Goal: Task Accomplishment & Management: Complete application form

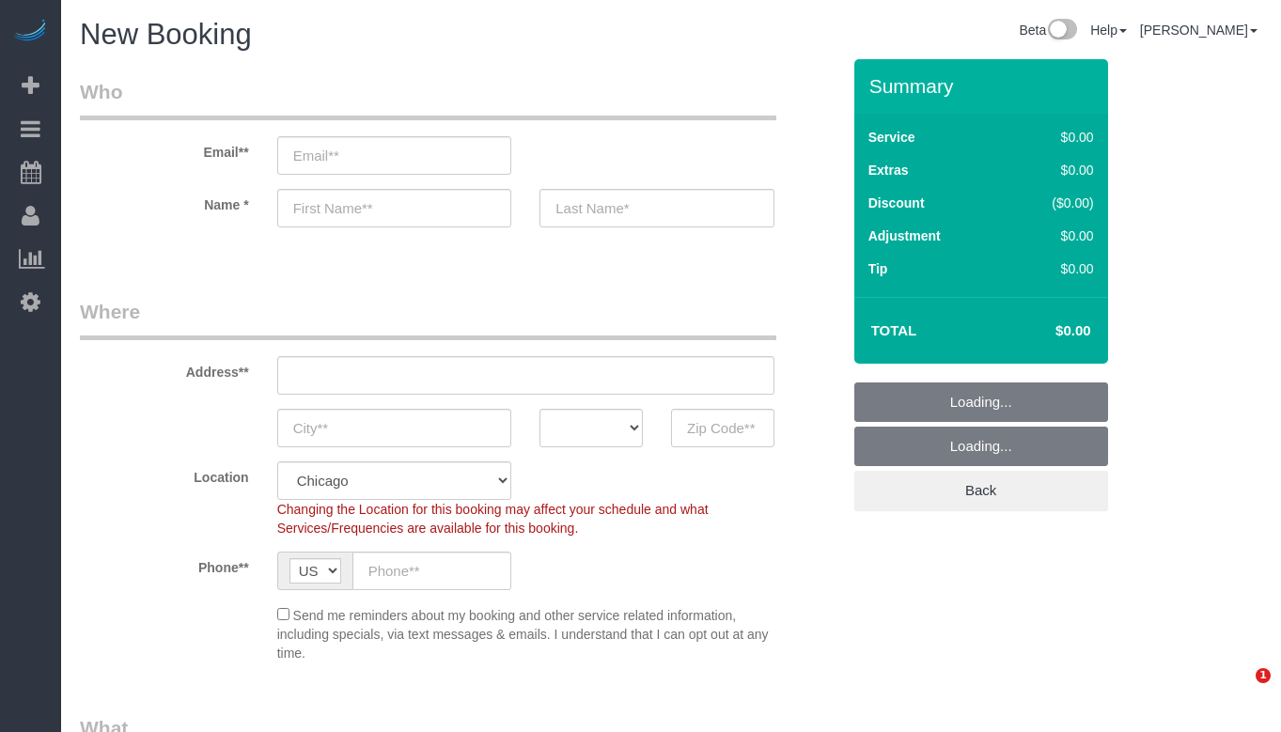
select select "512"
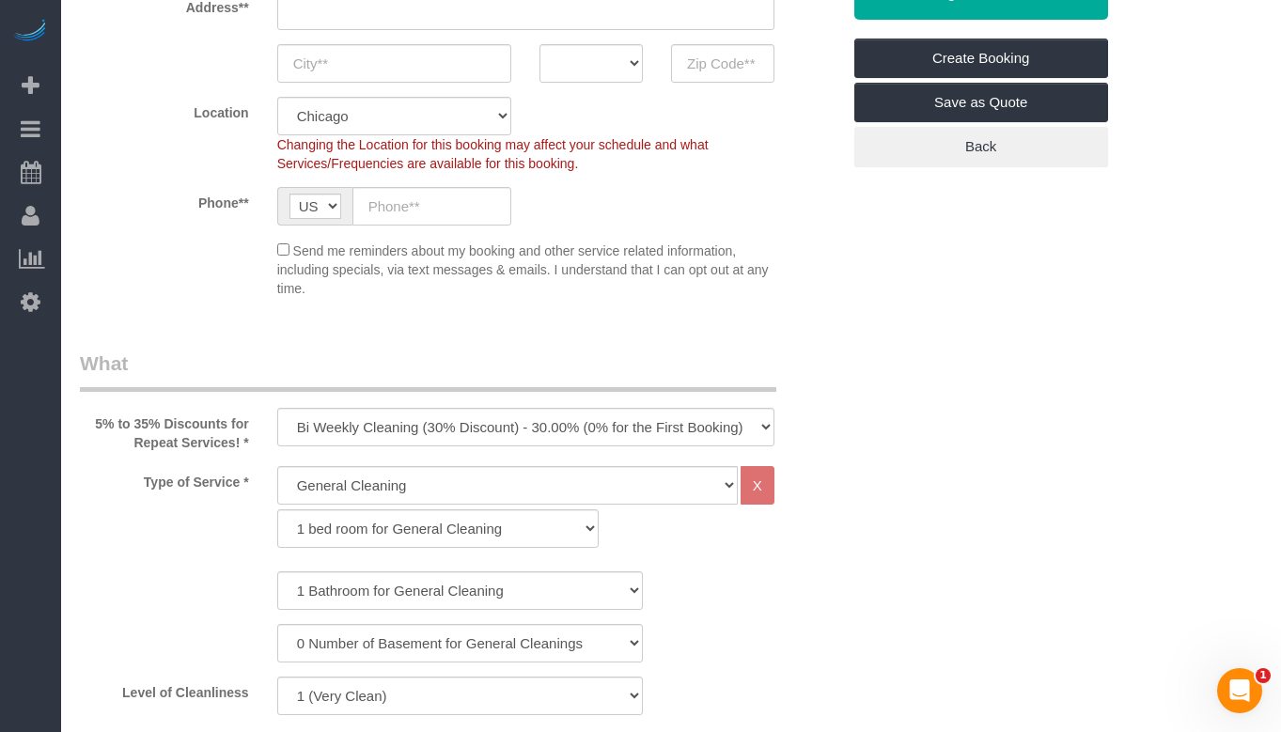
scroll to position [470, 0]
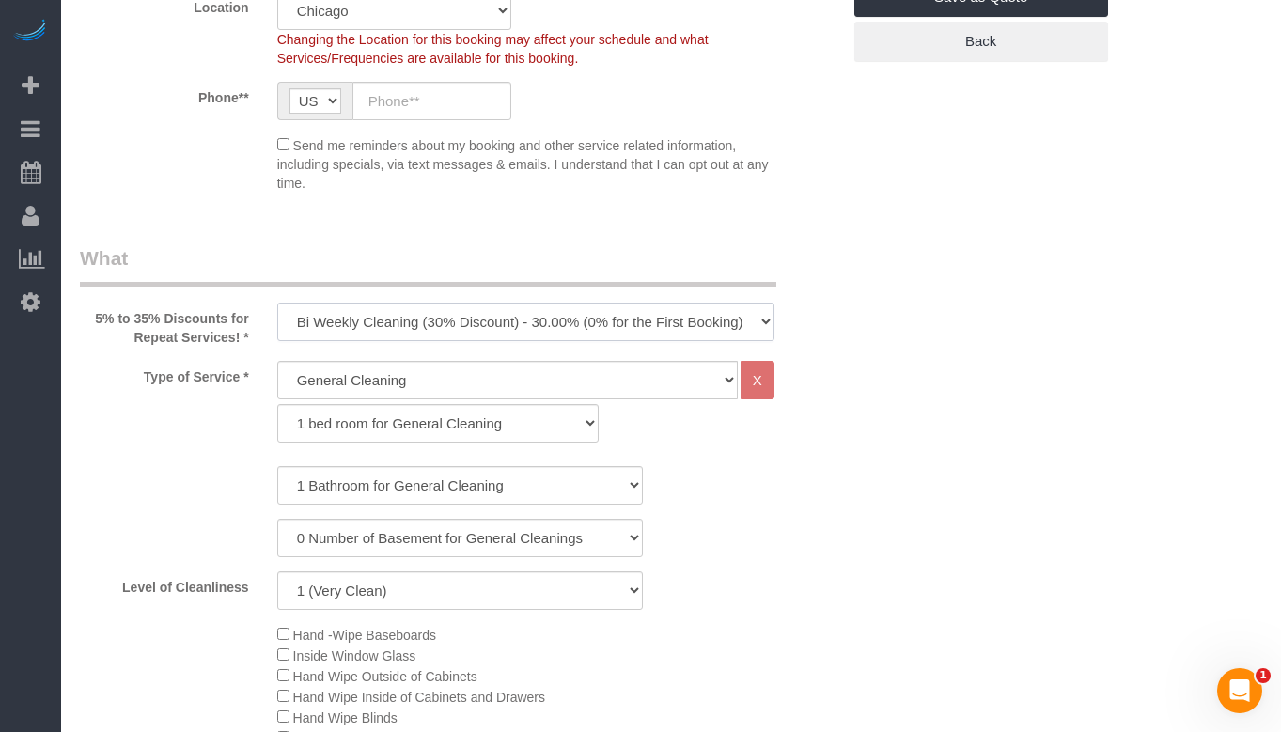
click at [593, 326] on select "One Time Cleaning Weekly Cleaning (35% Discount) - 35.00% (0% for the First Boo…" at bounding box center [525, 322] width 497 height 39
select select "object:1014"
click at [277, 303] on select "One Time Cleaning Weekly Cleaning (35% Discount) - 35.00% (0% for the First Boo…" at bounding box center [525, 322] width 497 height 39
click at [476, 416] on select "1 bed room for General Cleaning 2 bed room for General Cleaning 3 bed room for …" at bounding box center [438, 423] width 322 height 39
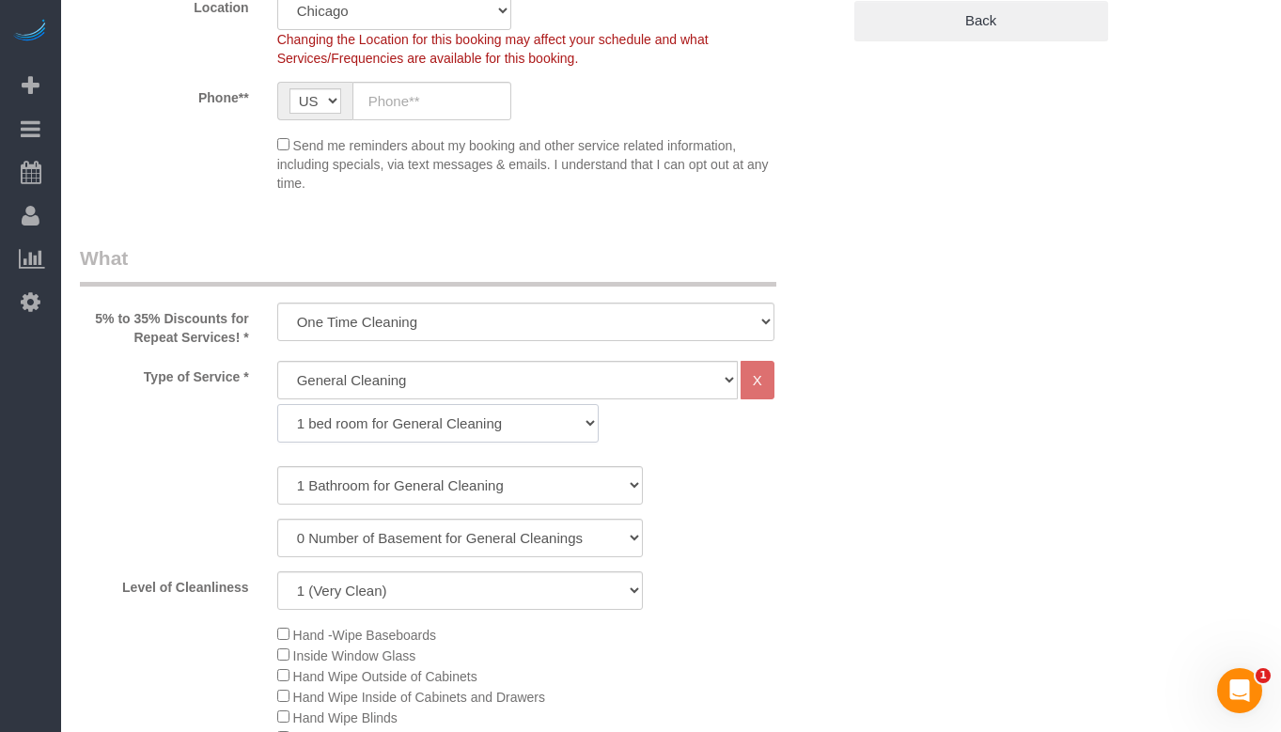
select select "287"
click at [277, 404] on select "1 bed room for General Cleaning 2 bed room for General Cleaning 3 bed room for …" at bounding box center [438, 423] width 322 height 39
click at [459, 492] on select "1 Bathroom for General Cleaning 2 Bathroom for General Cleanings 3 Bathroom for…" at bounding box center [460, 485] width 366 height 39
select select "2"
click at [277, 466] on select "1 Bathroom for General Cleaning 2 Bathroom for General Cleanings 3 Bathroom for…" at bounding box center [460, 485] width 366 height 39
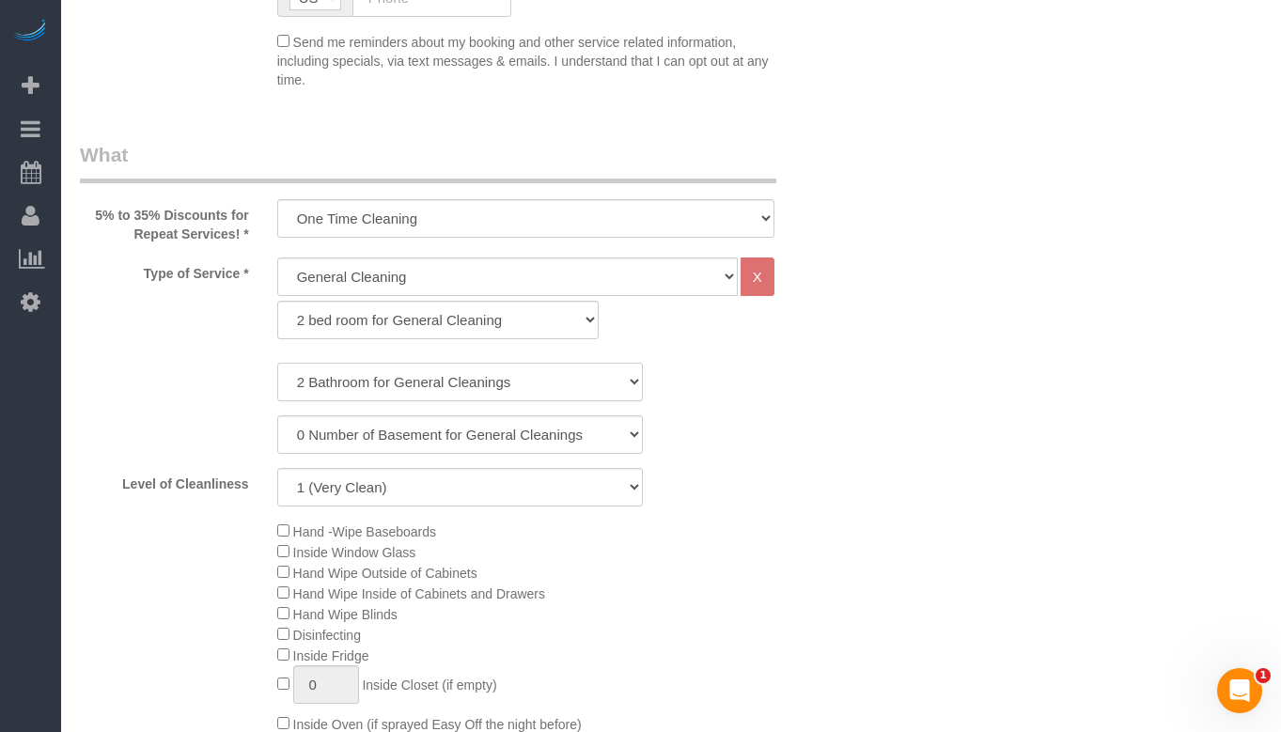
scroll to position [658, 0]
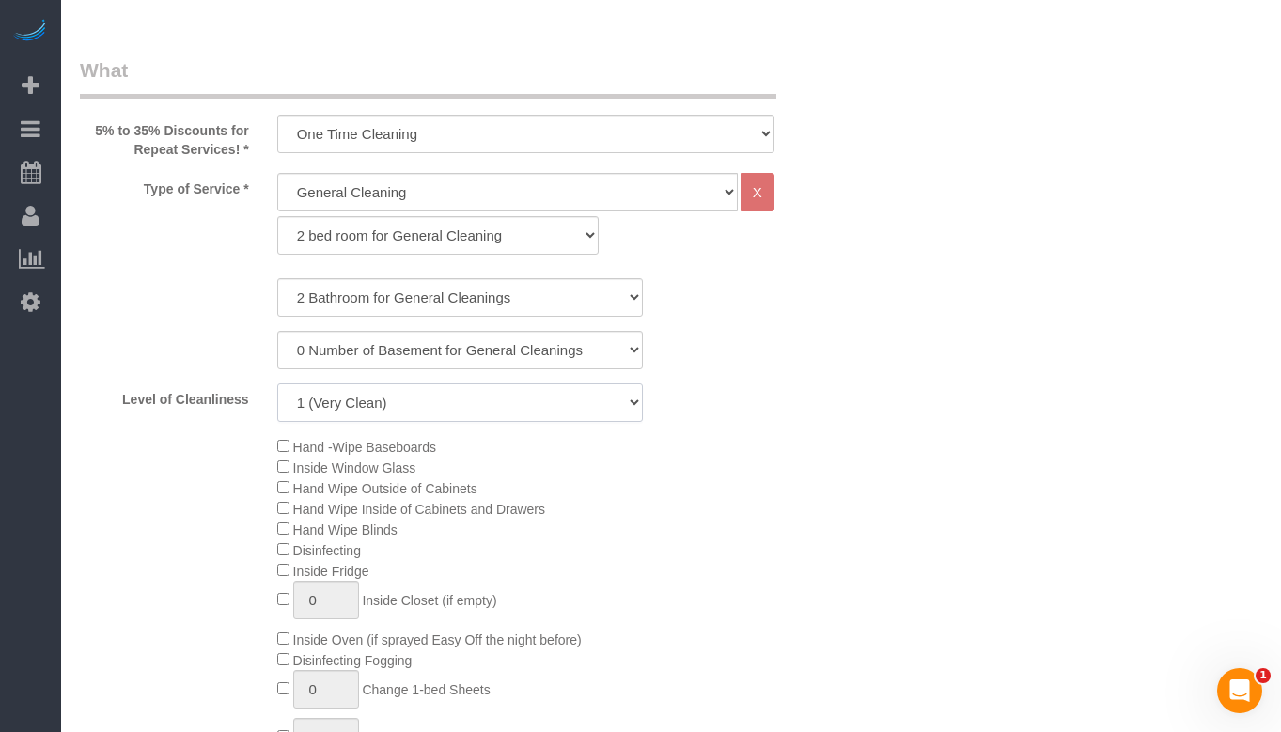
drag, startPoint x: 502, startPoint y: 398, endPoint x: 496, endPoint y: 419, distance: 22.3
click at [502, 398] on select "1 (Very Clean) 2 3 4 5 (Average Condition) 6 7 8 9 10 (Extremely Dirty)" at bounding box center [460, 403] width 366 height 39
select select "5"
click at [277, 384] on select "1 (Very Clean) 2 3 4 5 (Average Condition) 6 7 8 9 10 (Extremely Dirty)" at bounding box center [460, 403] width 366 height 39
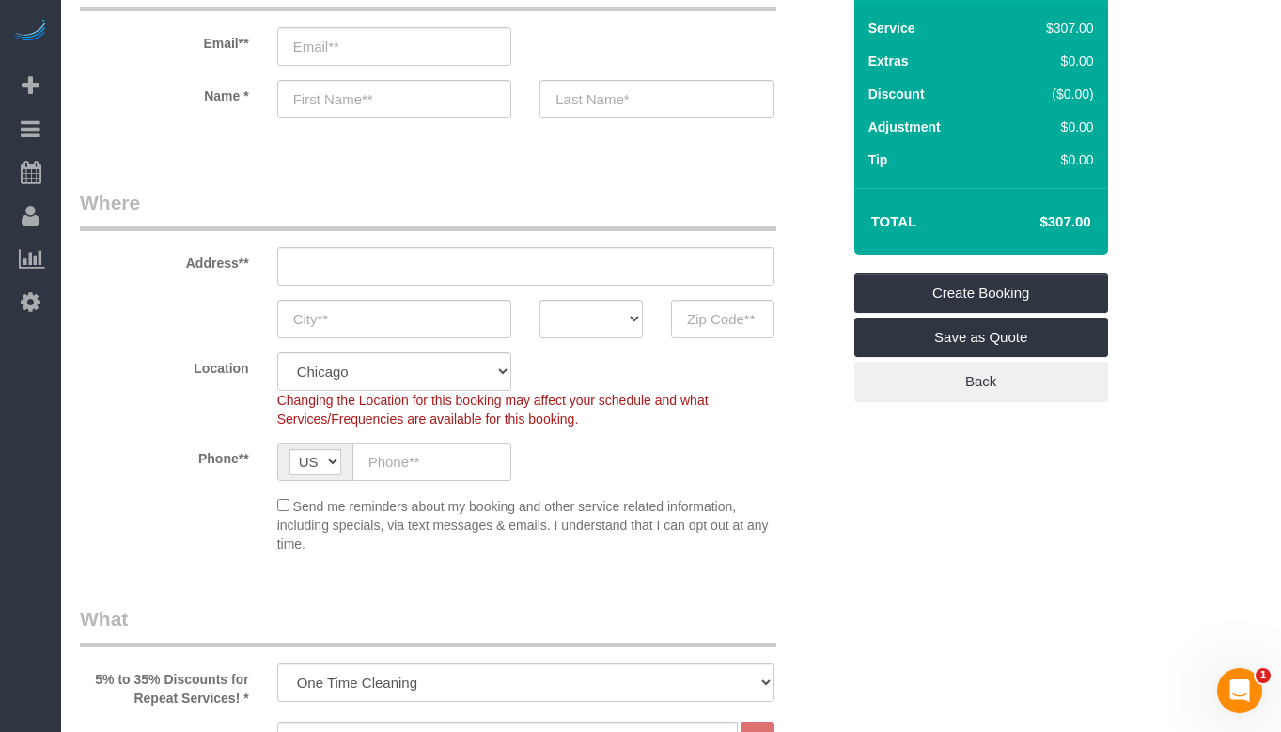
scroll to position [282, 0]
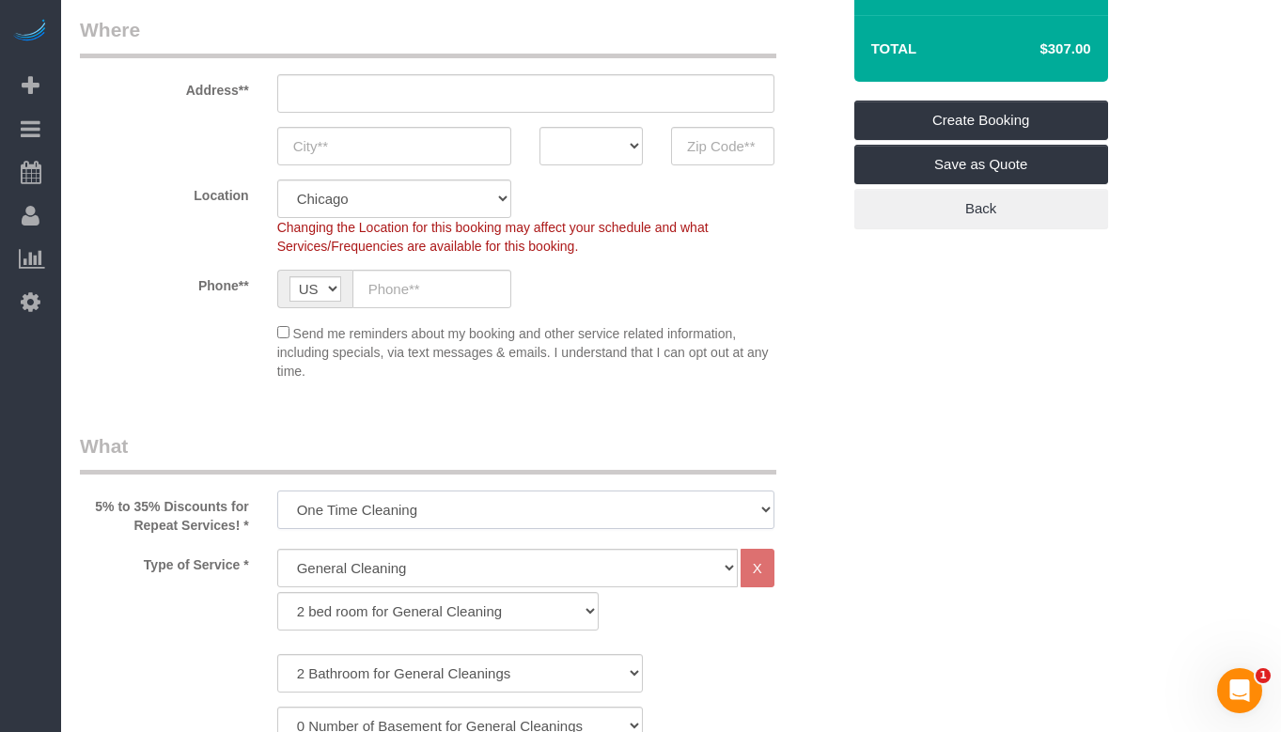
click at [589, 511] on select "One Time Cleaning Weekly Cleaning (35% Discount) - 35.00% (0% for the First Boo…" at bounding box center [525, 510] width 497 height 39
select select "object:1016"
click at [277, 491] on select "One Time Cleaning Weekly Cleaning (35% Discount) - 35.00% (0% for the First Boo…" at bounding box center [525, 510] width 497 height 39
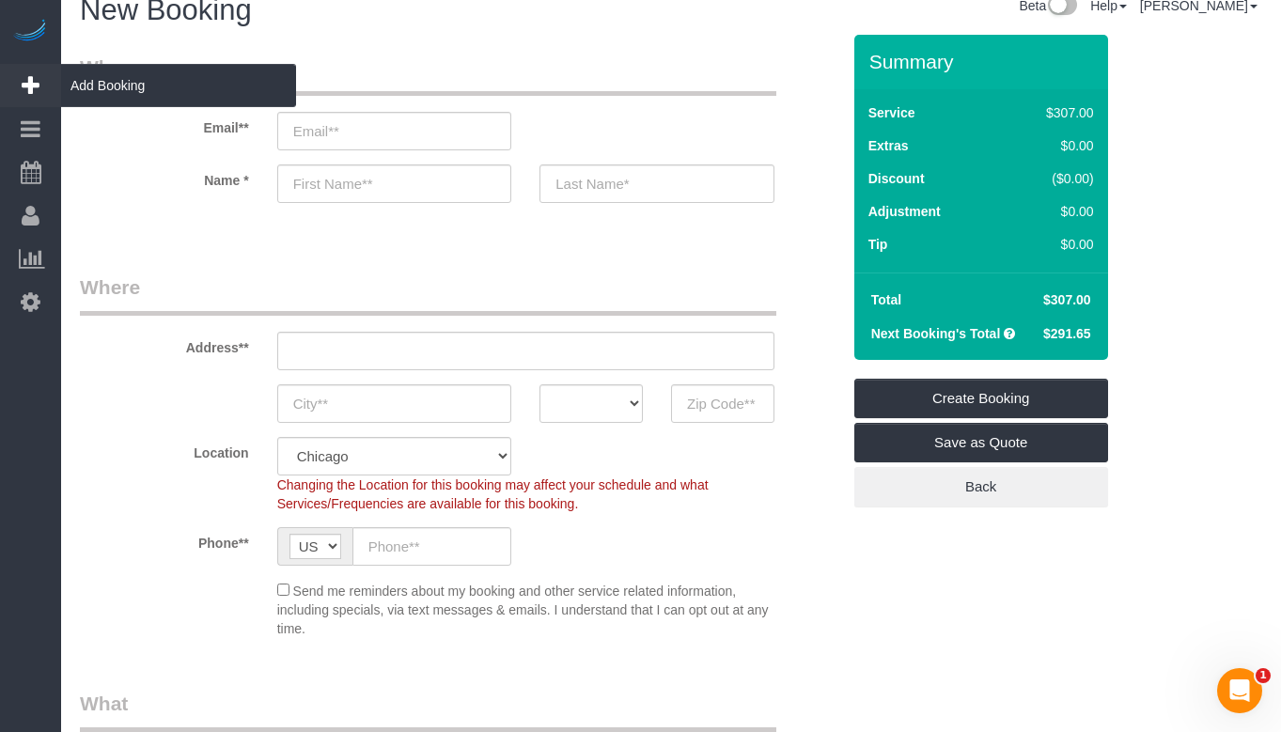
scroll to position [0, 0]
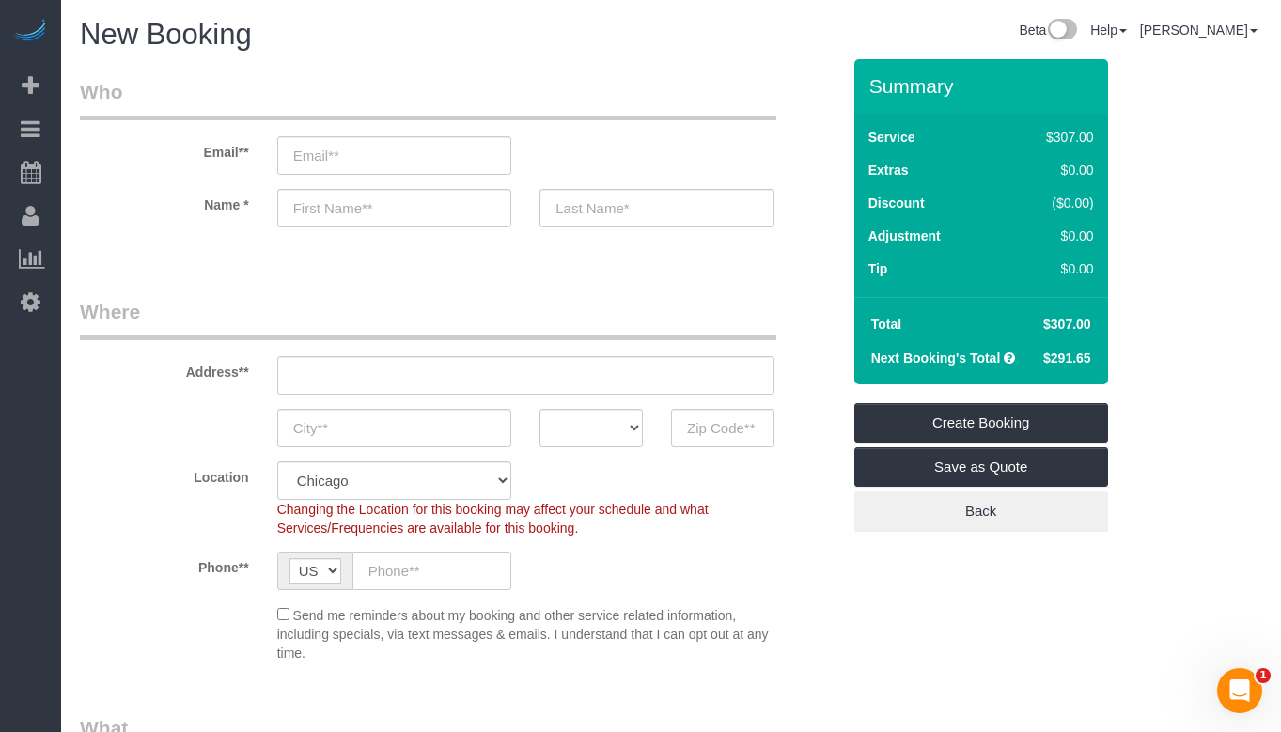
click at [783, 170] on div "Email**" at bounding box center [460, 126] width 789 height 97
click at [789, 255] on fieldset "Who Email** Name *" at bounding box center [460, 169] width 760 height 182
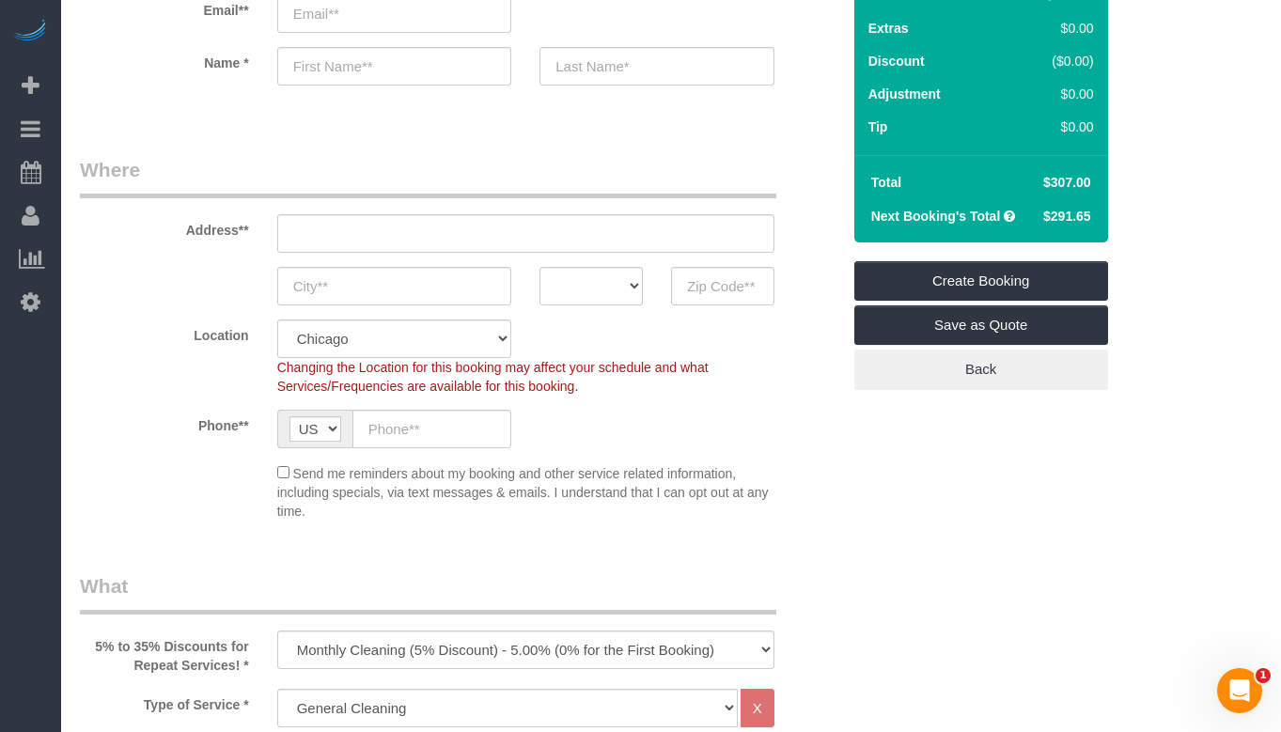
scroll to position [282, 0]
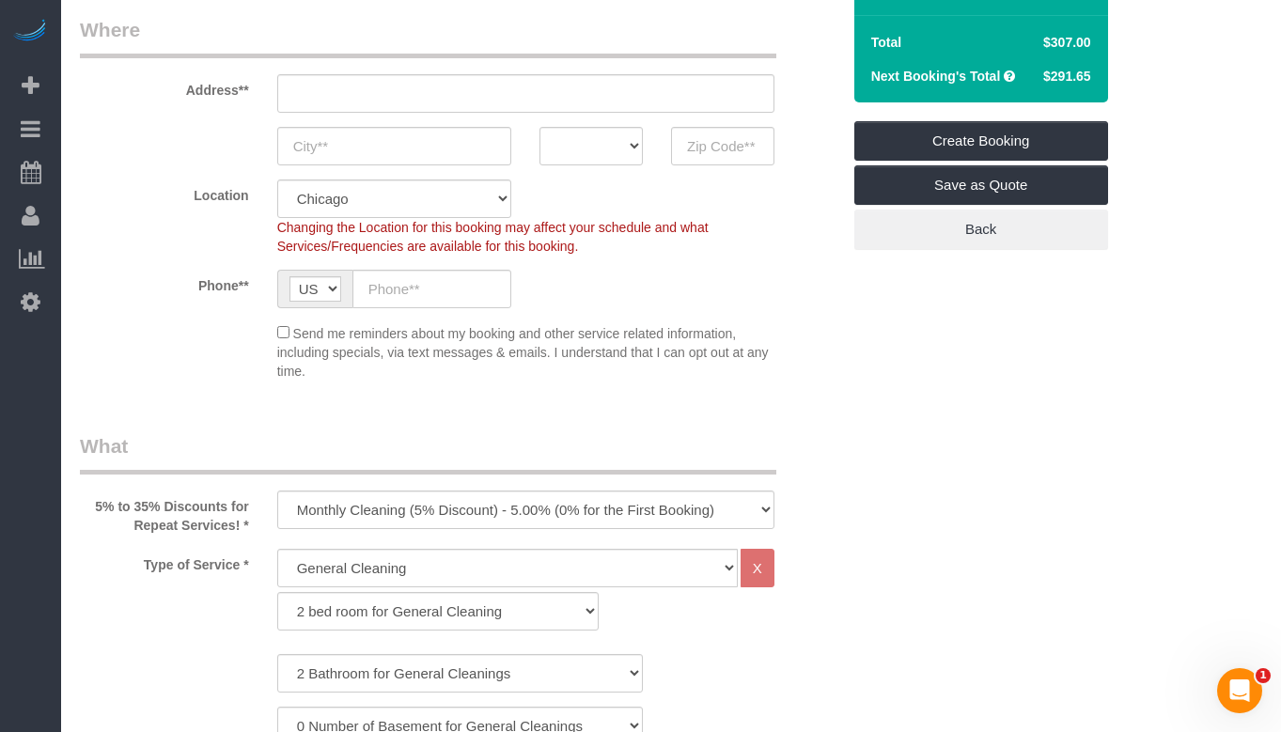
drag, startPoint x: 1044, startPoint y: 38, endPoint x: 1095, endPoint y: 39, distance: 50.8
click at [1095, 39] on td "$307.00" at bounding box center [1065, 42] width 67 height 34
click at [832, 322] on div "Send me reminders about my booking and other service related information, inclu…" at bounding box center [460, 351] width 789 height 58
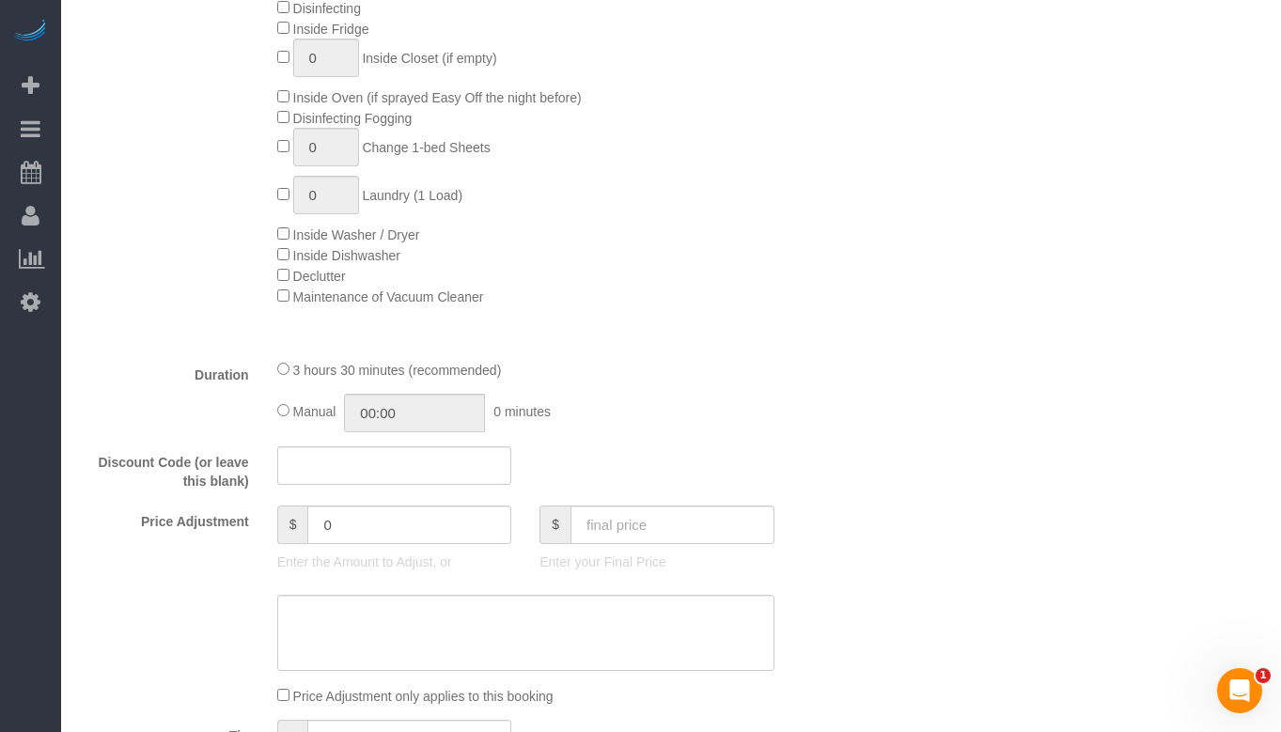
scroll to position [1222, 0]
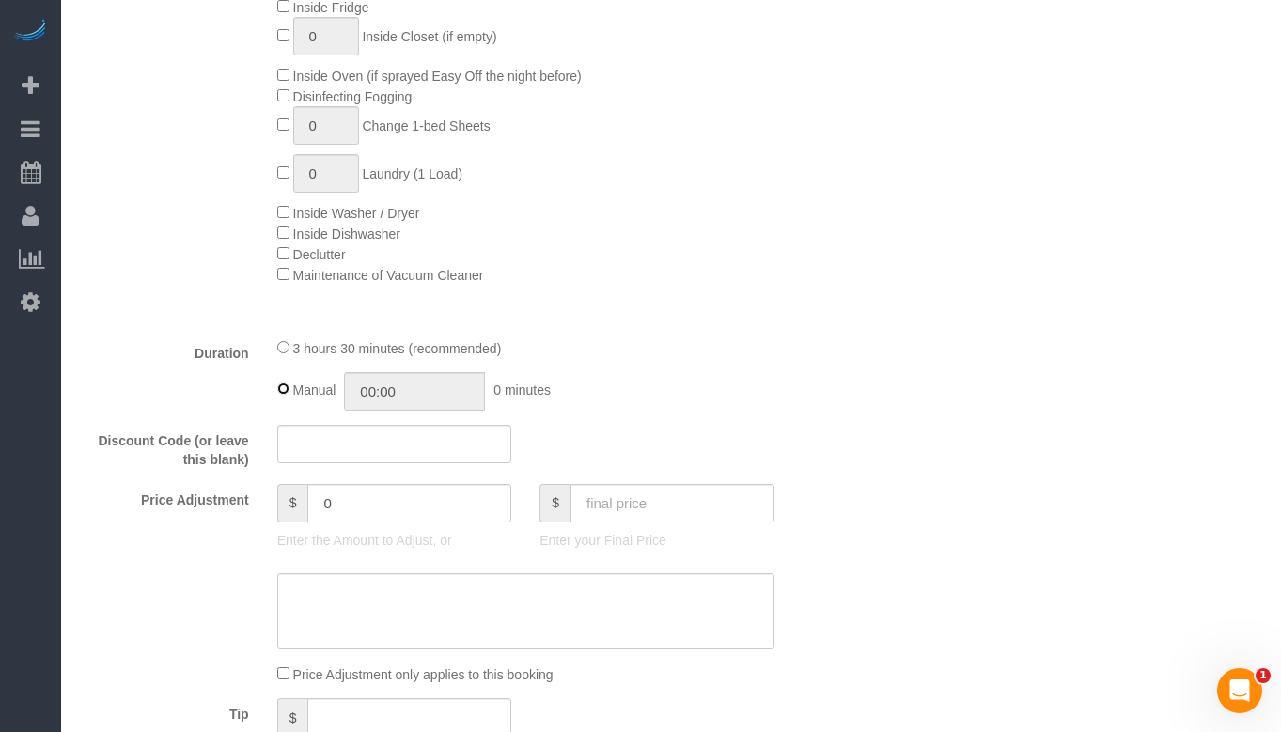
type input "03:30"
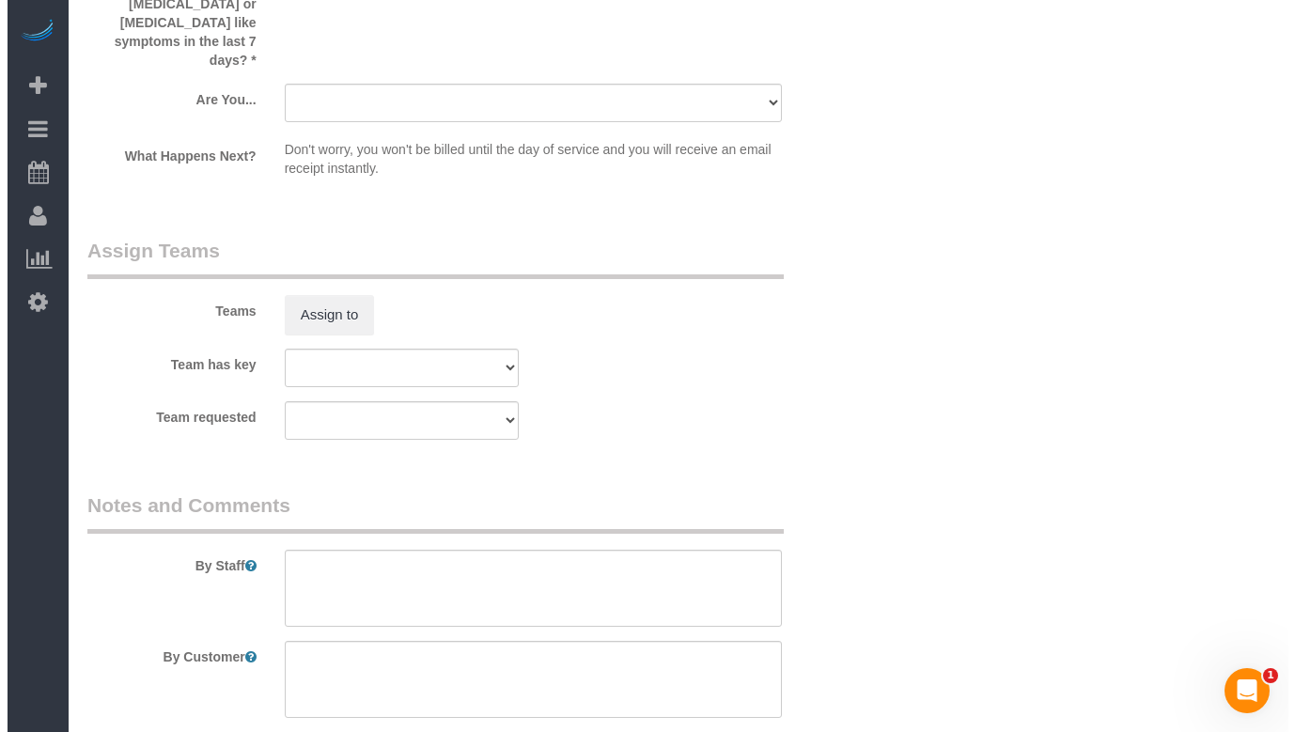
scroll to position [3377, 0]
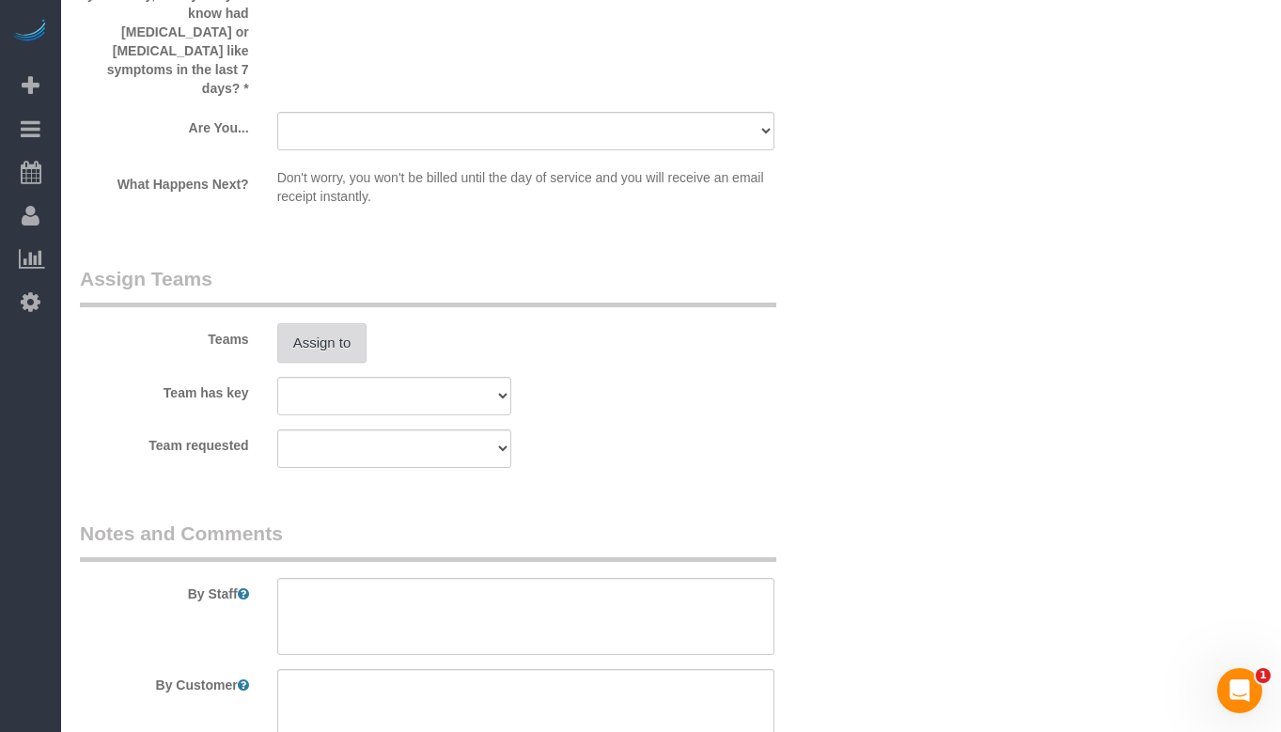
click at [337, 323] on button "Assign to" at bounding box center [322, 342] width 90 height 39
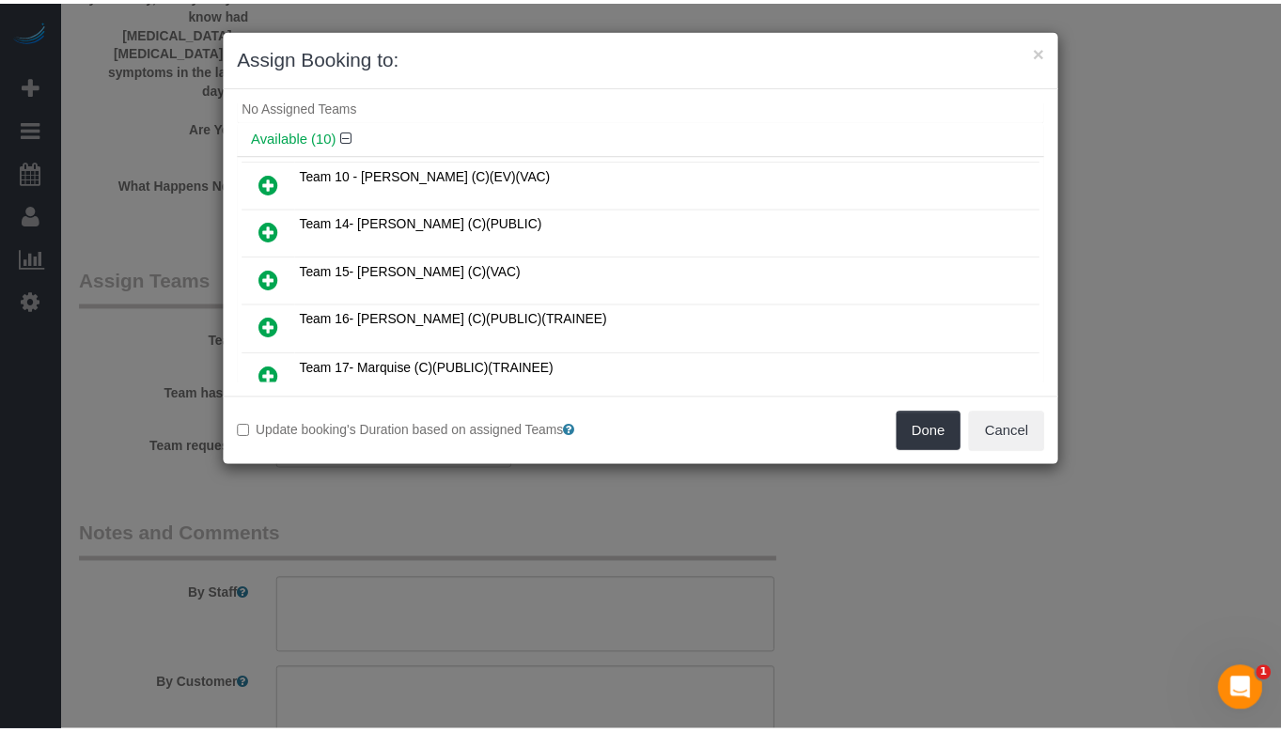
scroll to position [0, 0]
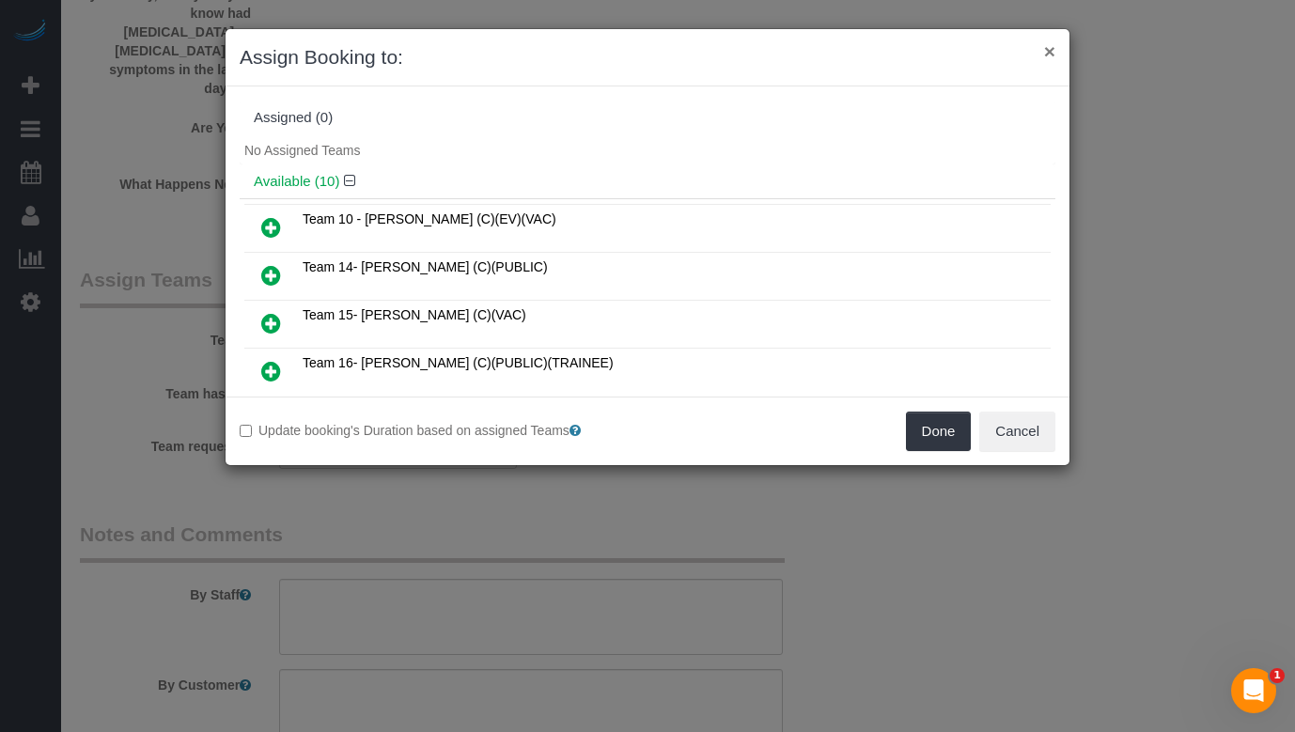
click at [1049, 55] on button "×" at bounding box center [1049, 51] width 11 height 20
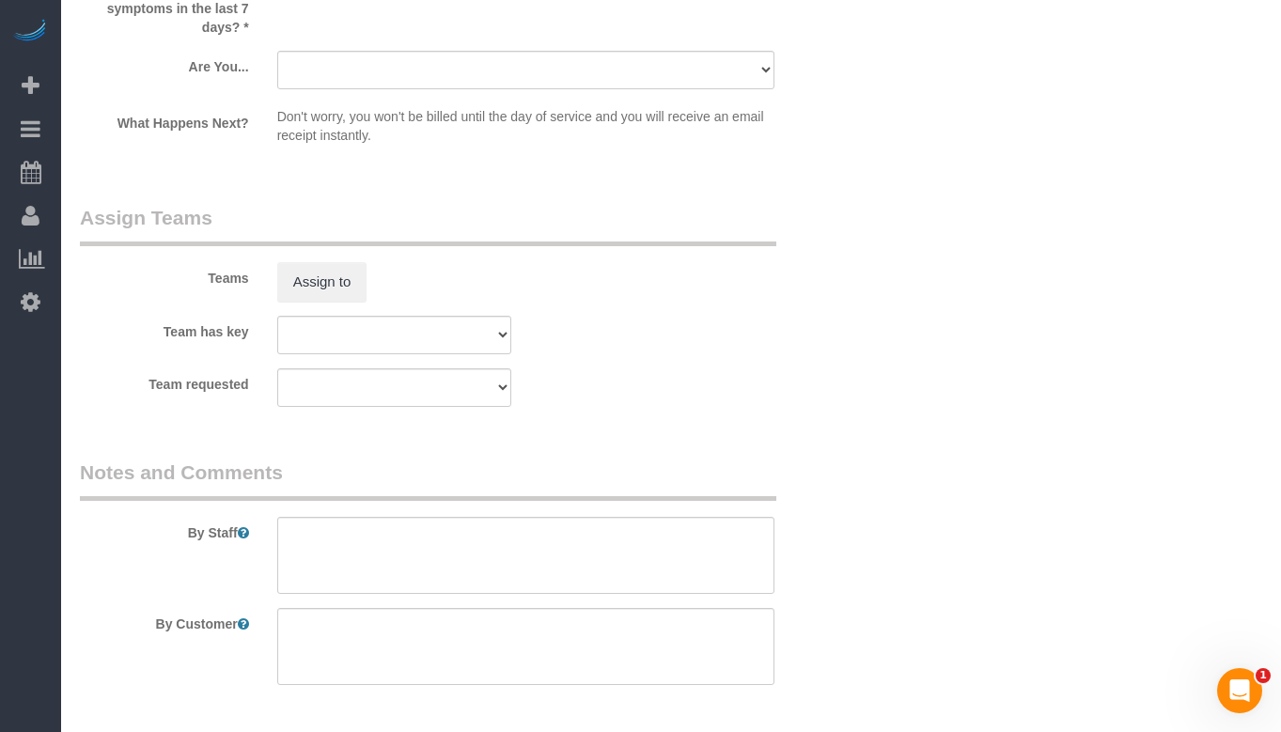
scroll to position [3471, 0]
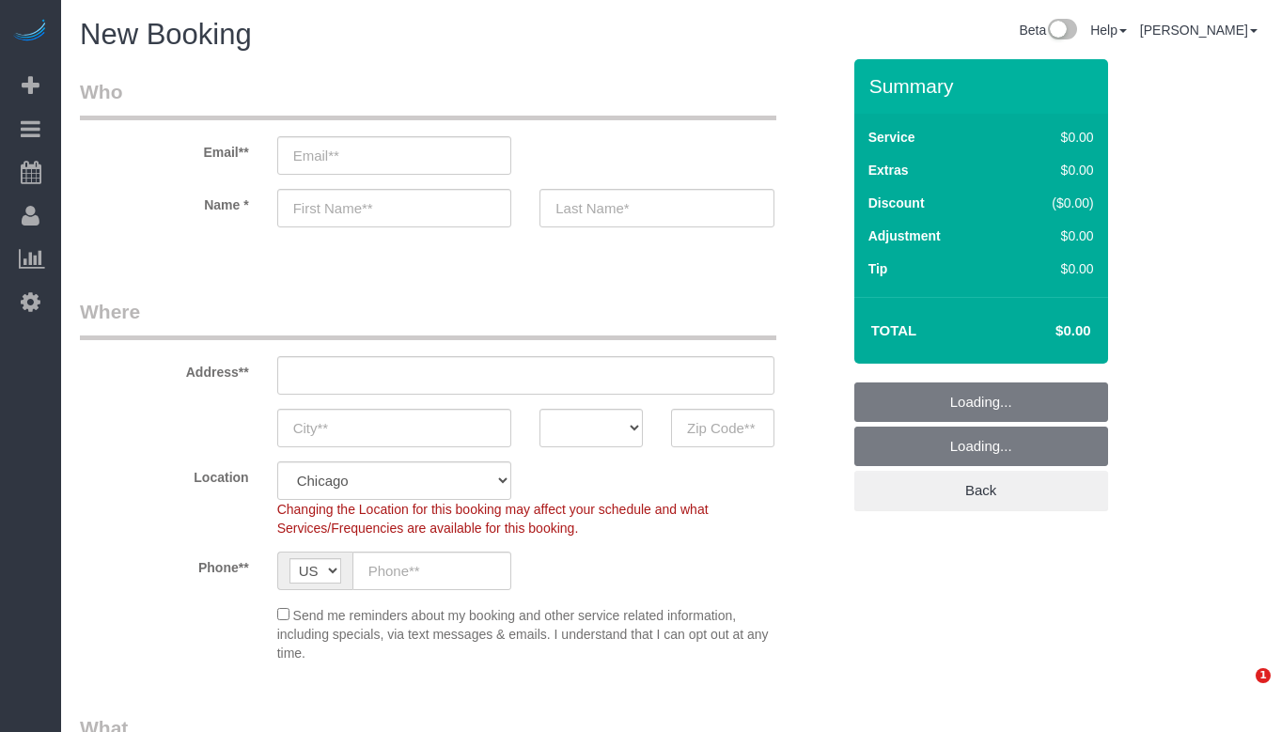
select select "512"
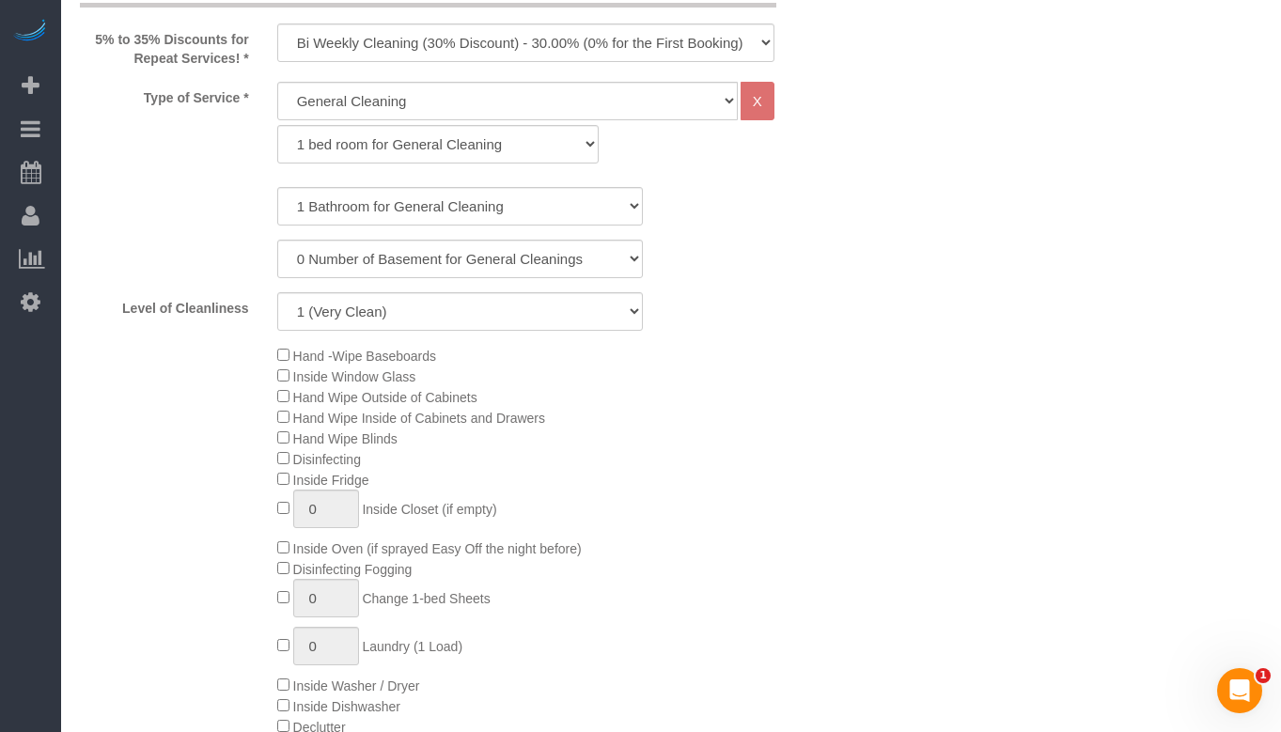
scroll to position [564, 0]
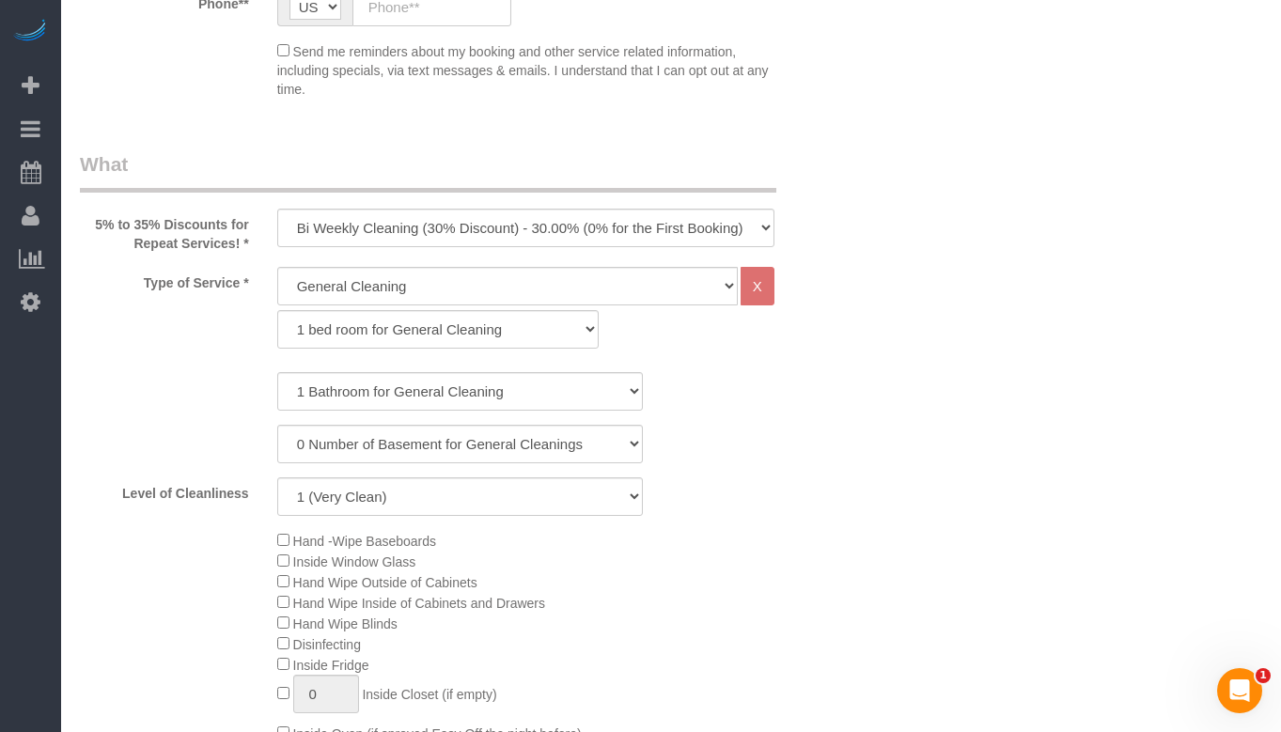
click at [525, 205] on div "5% to 35% Discounts for Repeat Services! * One Time Cleaning Weekly Cleaning (3…" at bounding box center [460, 201] width 789 height 102
click at [525, 224] on select "One Time Cleaning Weekly Cleaning (35% Discount) - 35.00% (0% for the First Boo…" at bounding box center [525, 228] width 497 height 39
select select "object:1014"
click at [277, 209] on select "One Time Cleaning Weekly Cleaning (35% Discount) - 35.00% (0% for the First Boo…" at bounding box center [525, 228] width 497 height 39
click at [467, 333] on select "1 bed room for General Cleaning 2 bed room for General Cleaning 3 bed room for …" at bounding box center [438, 329] width 322 height 39
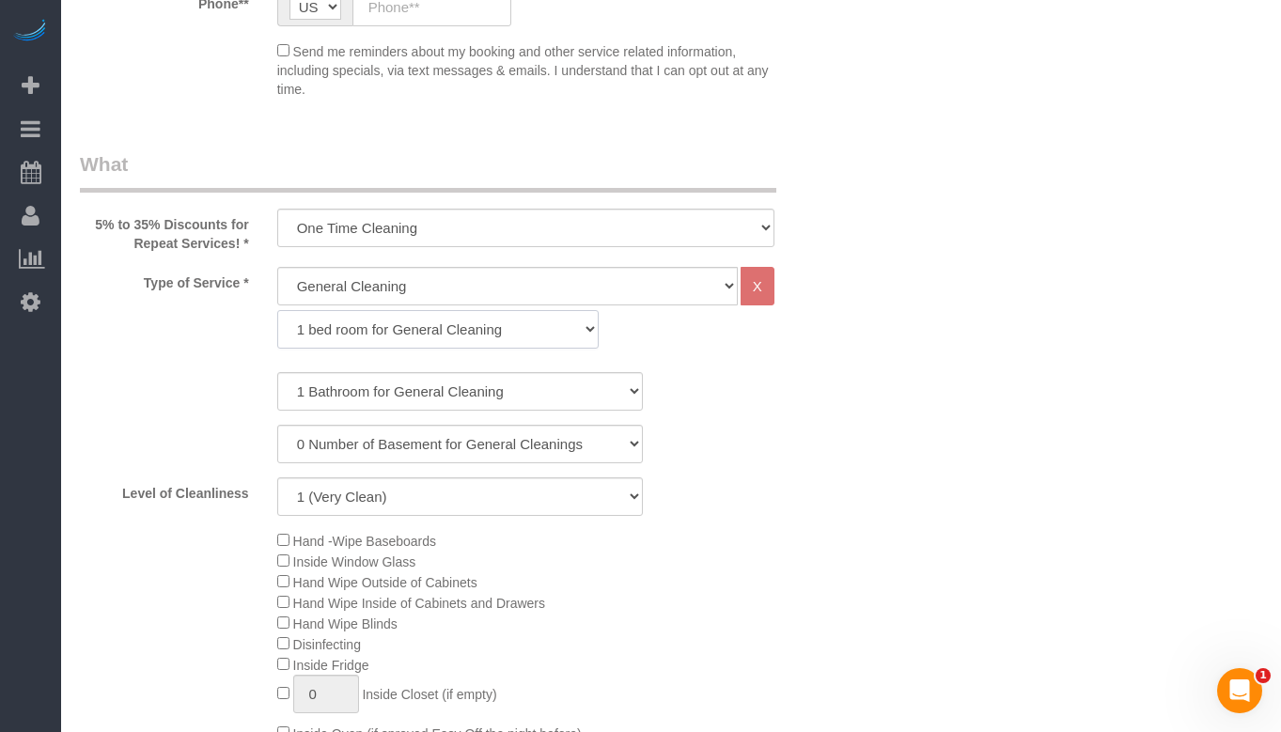
select select "287"
click at [277, 310] on select "1 bed room for General Cleaning 2 bed room for General Cleaning 3 bed room for …" at bounding box center [438, 329] width 322 height 39
click at [431, 388] on select "1 Bathroom for General Cleaning 2 Bathroom for General Cleanings 3 Bathroom for…" at bounding box center [460, 391] width 366 height 39
select select "2"
click at [277, 372] on select "1 Bathroom for General Cleaning 2 Bathroom for General Cleanings 3 Bathroom for…" at bounding box center [460, 391] width 366 height 39
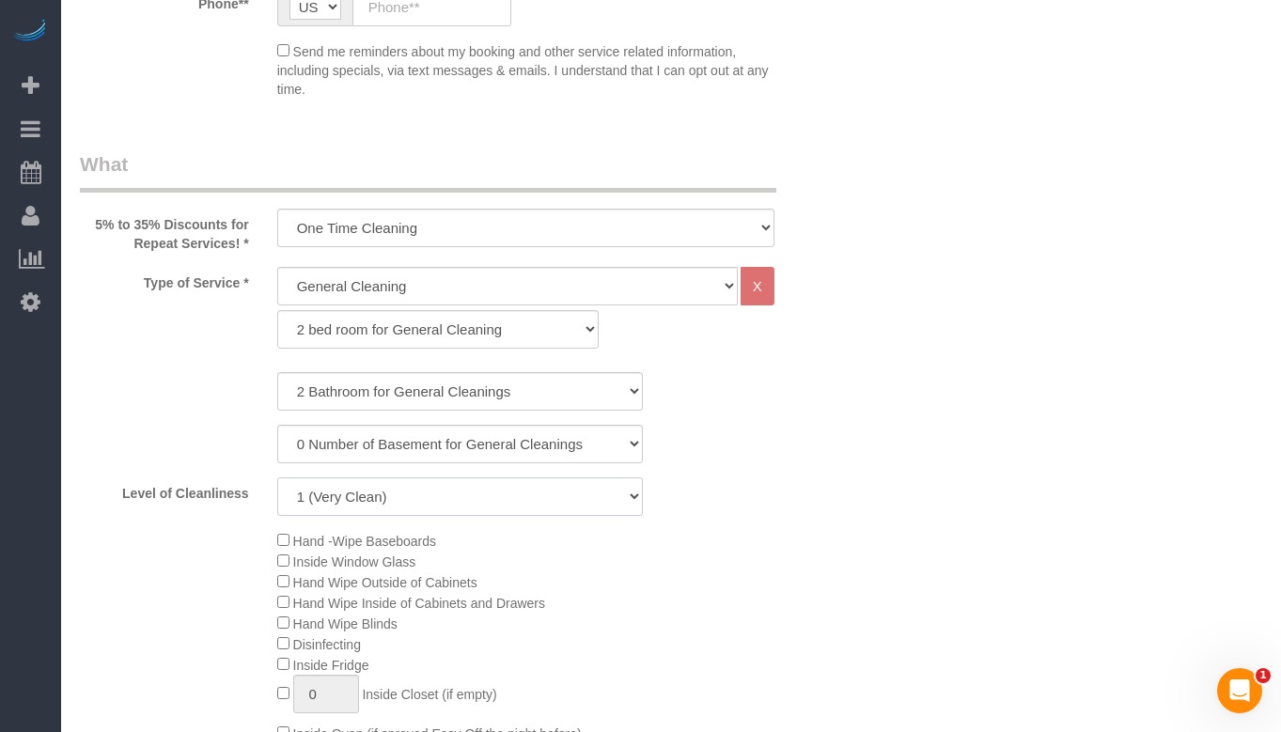
click at [449, 495] on select "1 (Very Clean) 2 3 4 5 (Average Condition) 6 7 8 9 10 (Extremely Dirty)" at bounding box center [460, 497] width 366 height 39
select select "9"
click at [277, 478] on select "1 (Very Clean) 2 3 4 5 (Average Condition) 6 7 8 9 10 (Extremely Dirty)" at bounding box center [460, 497] width 366 height 39
click at [518, 271] on select "General Cleaning Deep Cleaning Move-in / Move-out Cleaning COUNTS Cleaning" at bounding box center [507, 286] width 461 height 39
select select "513"
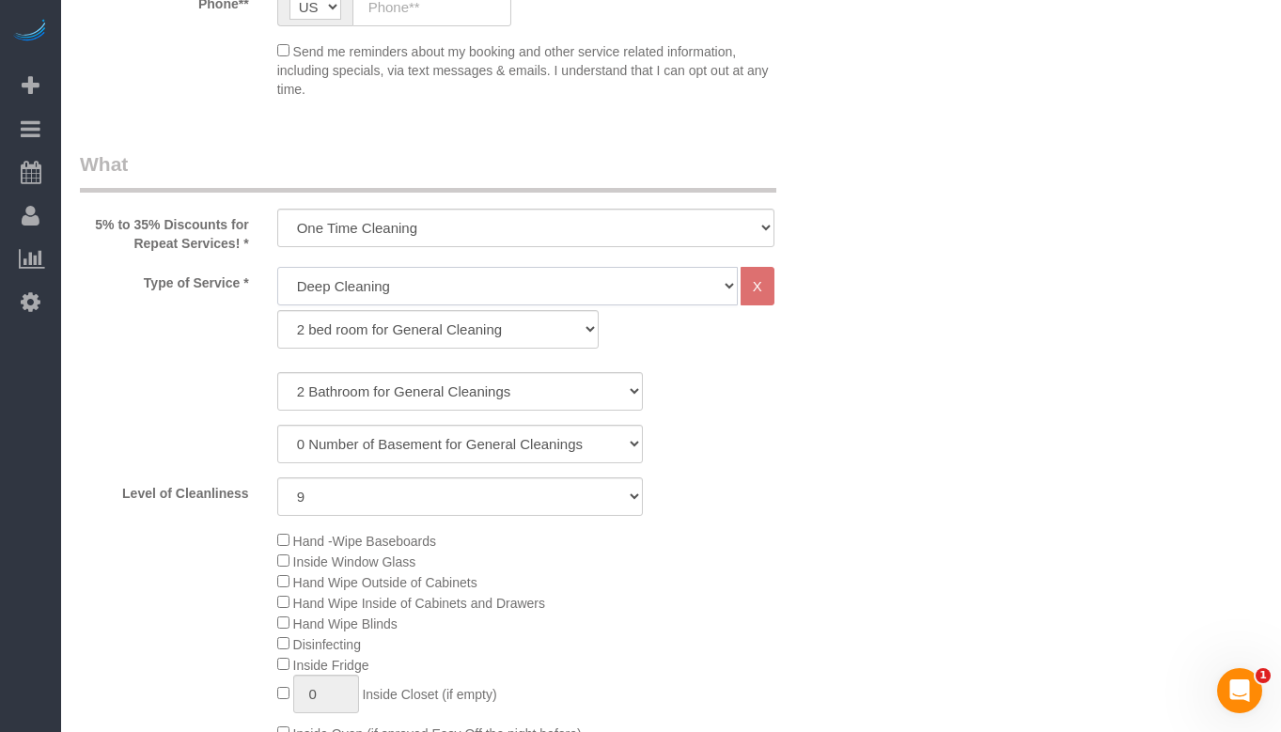
click at [277, 267] on select "General Cleaning Deep Cleaning Move-in / Move-out Cleaning COUNTS Cleaning" at bounding box center [507, 286] width 461 height 39
select select "291"
select select "9"
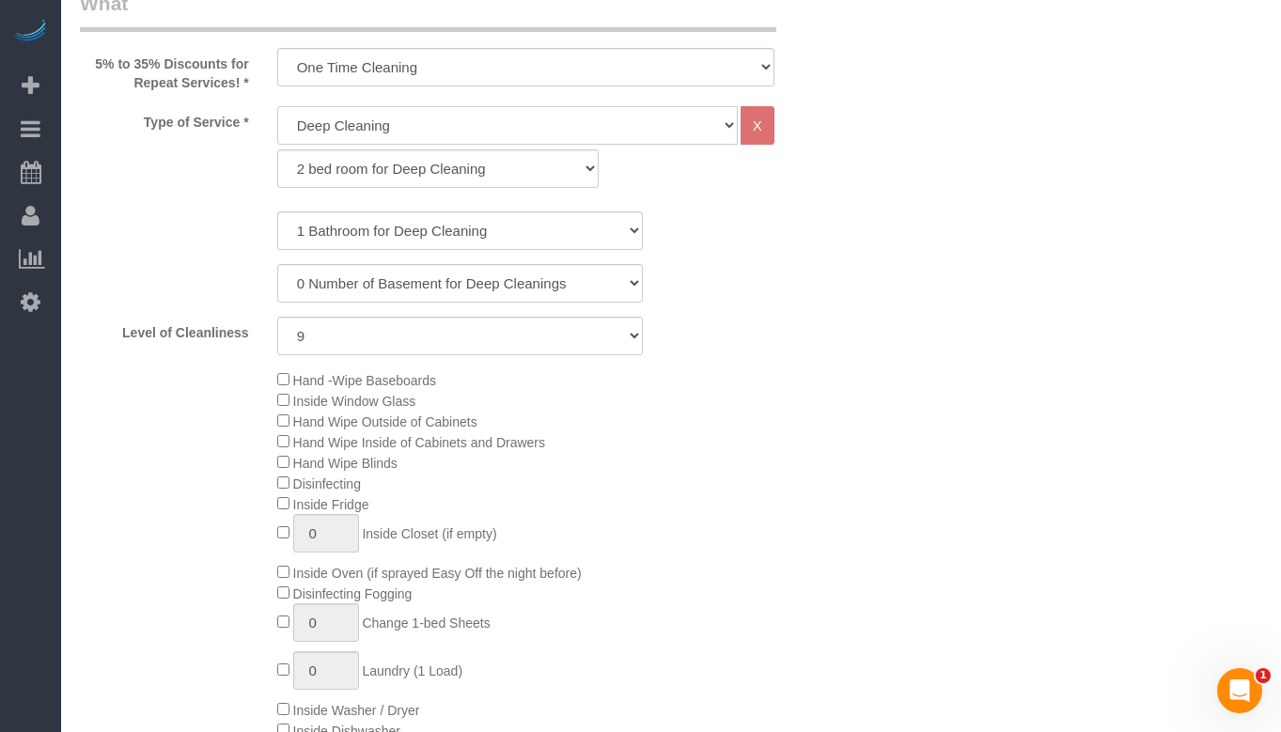
scroll to position [752, 0]
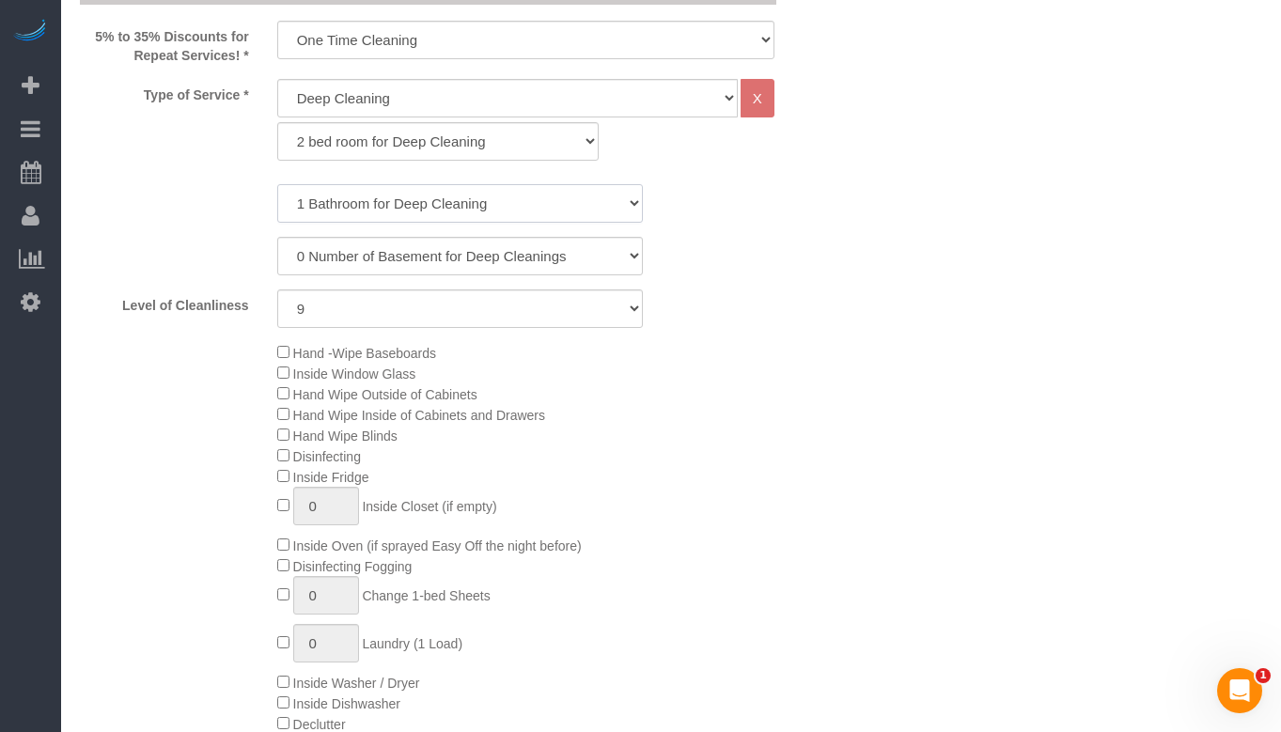
click at [447, 200] on select "1 Bathroom for Deep Cleaning 2 Bathroom for Deep Cleanings 3 Bathroom for Deep …" at bounding box center [460, 203] width 366 height 39
select select "2"
click at [277, 184] on select "1 Bathroom for Deep Cleaning 2 Bathroom for Deep Cleanings 3 Bathroom for Deep …" at bounding box center [460, 203] width 366 height 39
drag, startPoint x: 444, startPoint y: 118, endPoint x: 450, endPoint y: 127, distance: 10.7
click at [447, 122] on div "General Cleaning Deep Cleaning Move-in / Move-out Cleaning COUNTS Cleaning X 1 …" at bounding box center [525, 120] width 497 height 82
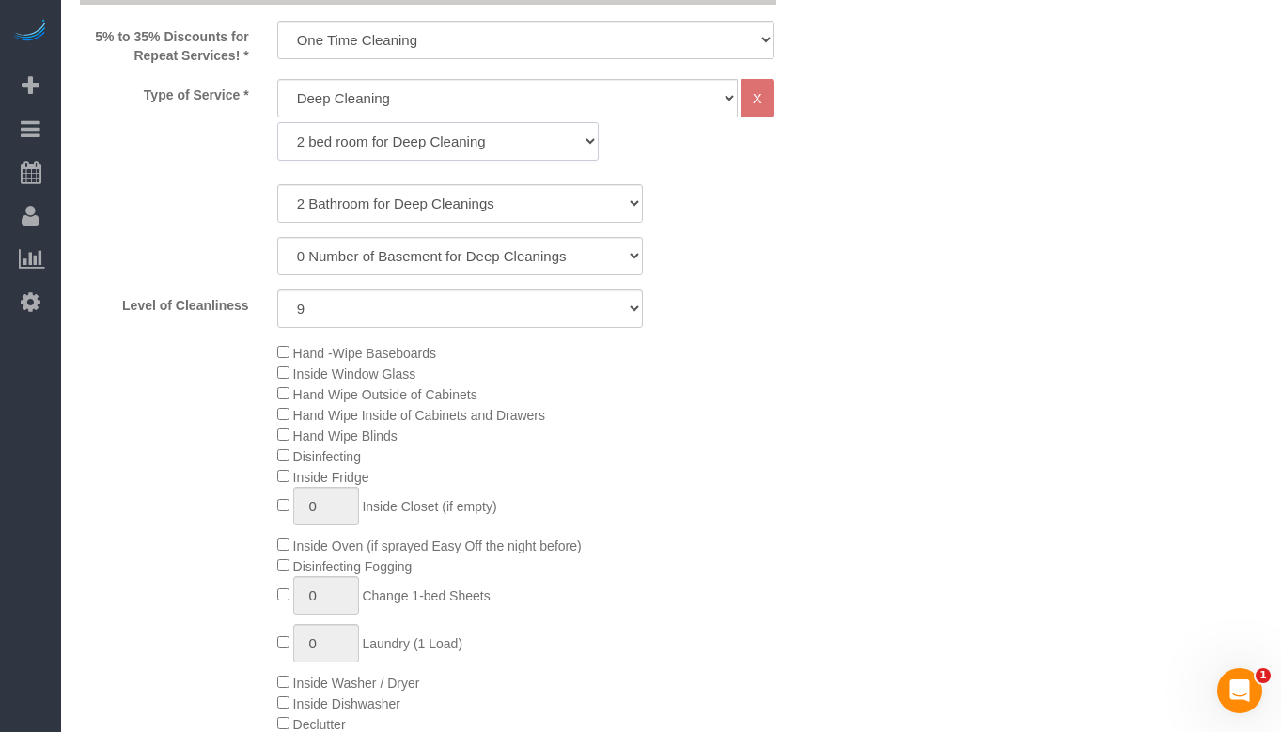
click at [452, 132] on select "1 bed room for Deep Cleaning 2 bed room for Deep Cleaning 3 bed room for Deep C…" at bounding box center [438, 141] width 322 height 39
select select "292"
click at [277, 122] on select "1 bed room for Deep Cleaning 2 bed room for Deep Cleaning 3 bed room for Deep C…" at bounding box center [438, 141] width 322 height 39
select select "2"
select select "9"
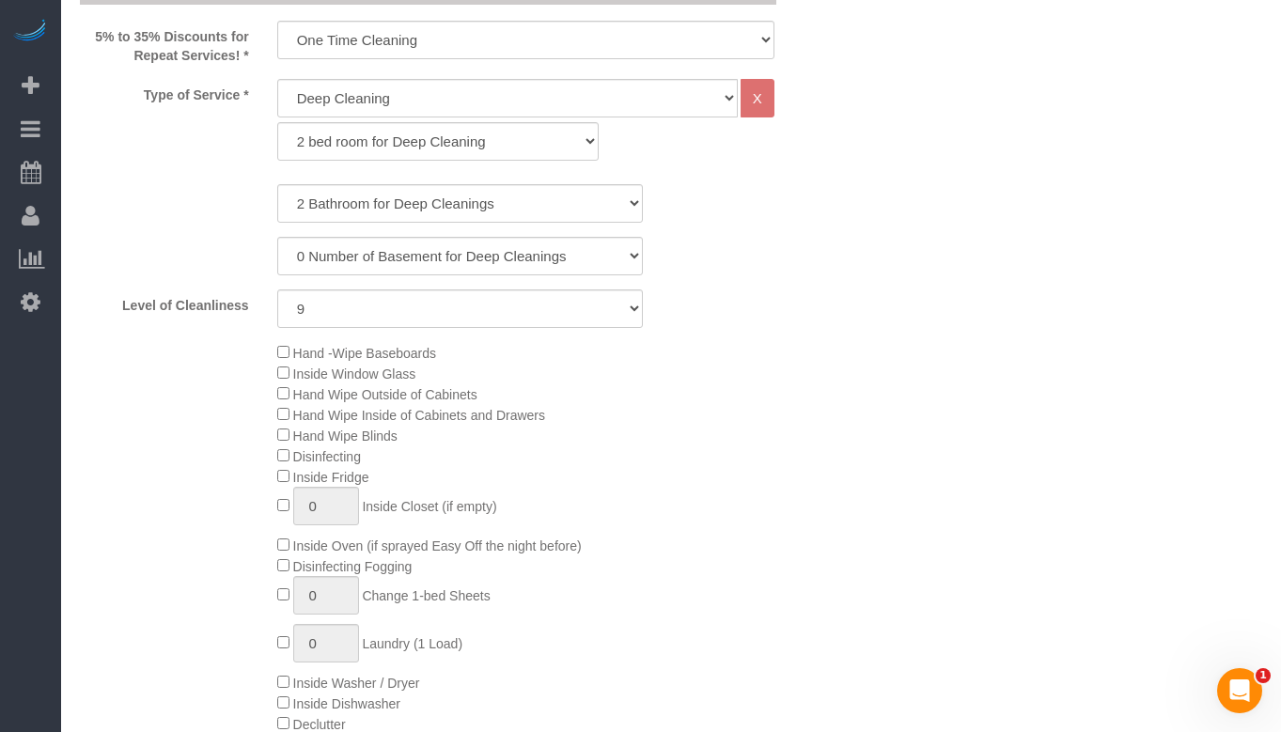
click at [740, 265] on div "0 Number of Basement for Deep Cleanings 1 Number of Basement for Deep Cleaning …" at bounding box center [460, 256] width 789 height 39
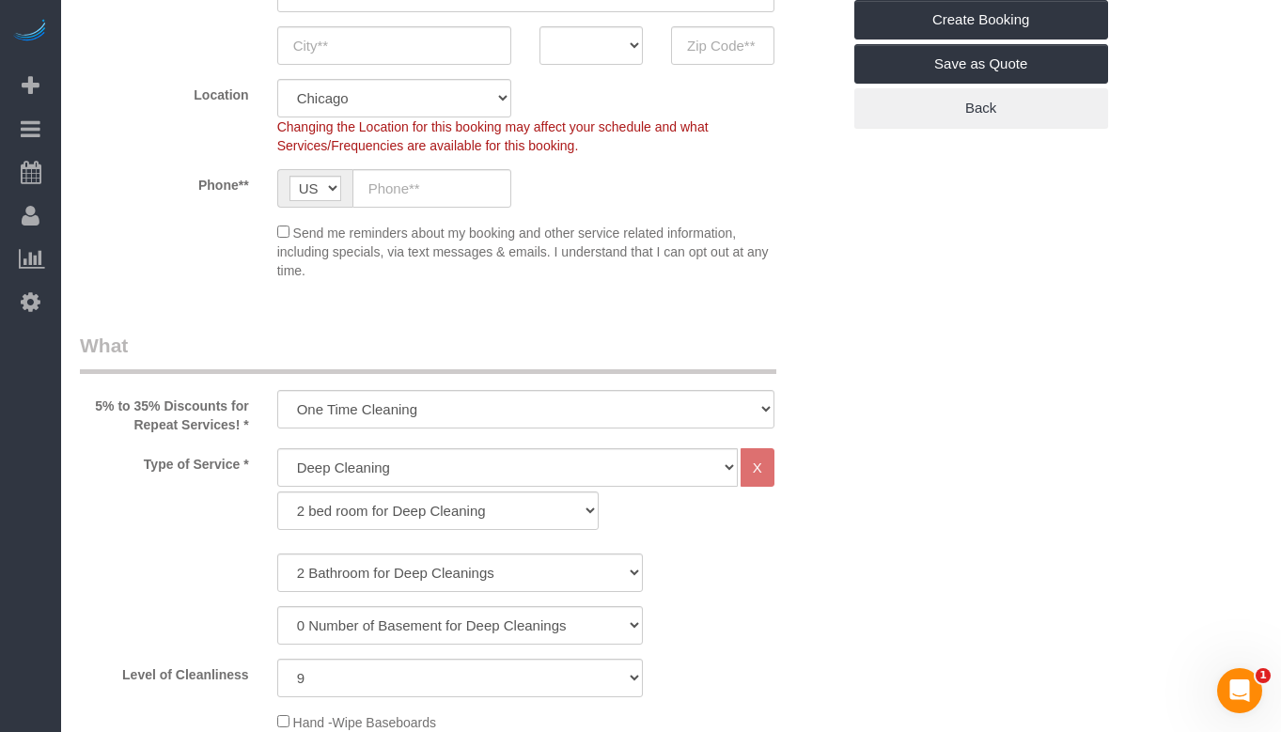
scroll to position [658, 0]
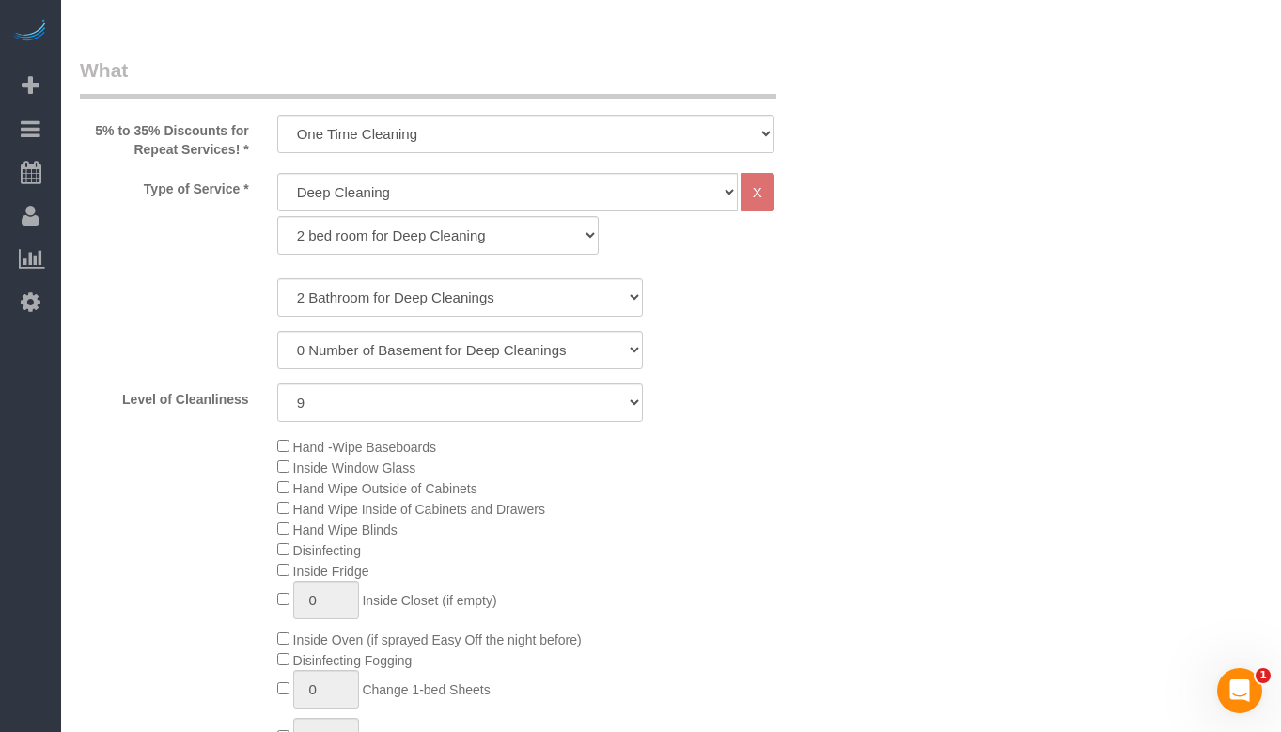
click at [330, 447] on span "Hand -Wipe Baseboards" at bounding box center [365, 447] width 144 height 15
click at [285, 437] on div "Hand -Wipe Baseboards Inside Window Glass Hand Wipe Outside of Cabinets Hand Wi…" at bounding box center [558, 642] width 591 height 413
click at [431, 297] on select "1 Bathroom for Deep Cleaning 2 Bathroom for Deep Cleanings 3 Bathroom for Deep …" at bounding box center [460, 297] width 366 height 39
click at [430, 191] on select "General Cleaning Deep Cleaning Move-in / Move-out Cleaning COUNTS Cleaning" at bounding box center [507, 192] width 461 height 39
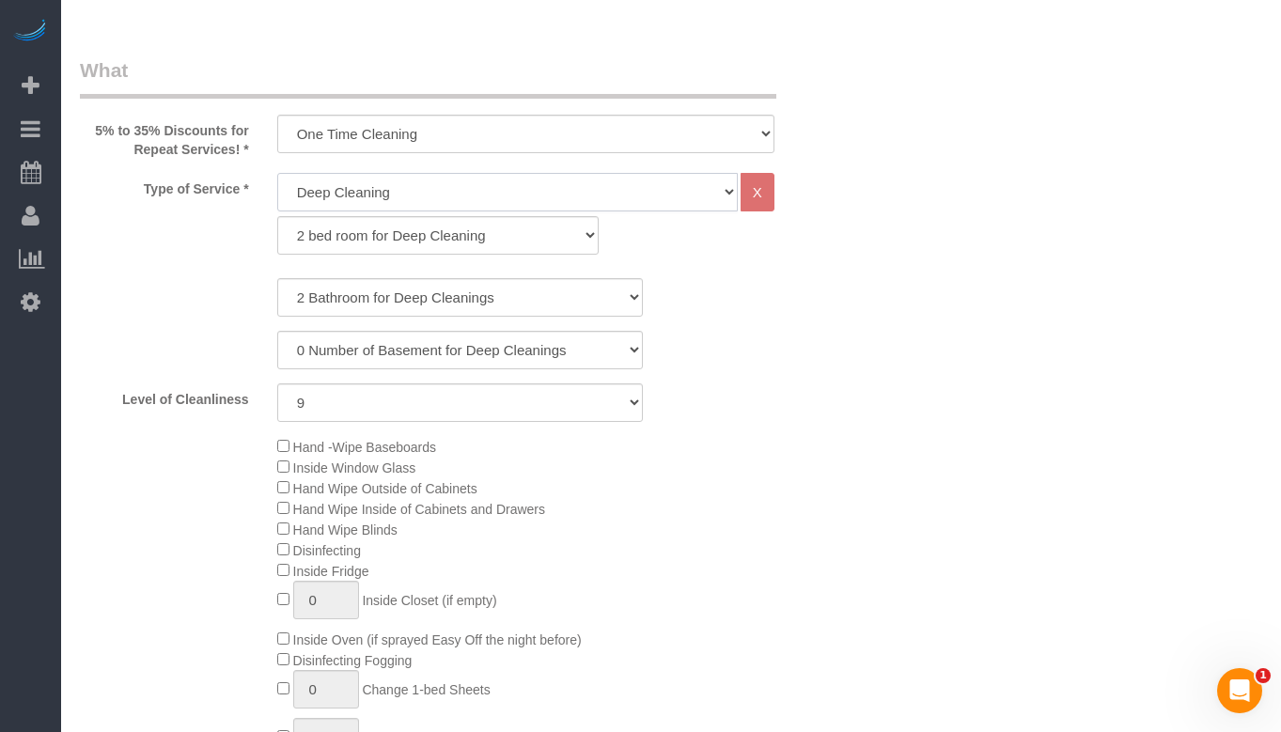
select select "512"
click at [277, 173] on select "General Cleaning Deep Cleaning Move-in / Move-out Cleaning COUNTS Cleaning" at bounding box center [507, 192] width 461 height 39
select select "286"
select select "9"
click at [487, 142] on select "One Time Cleaning Weekly Cleaning (35% Discount) - 35.00% (0% for the First Boo…" at bounding box center [525, 134] width 497 height 39
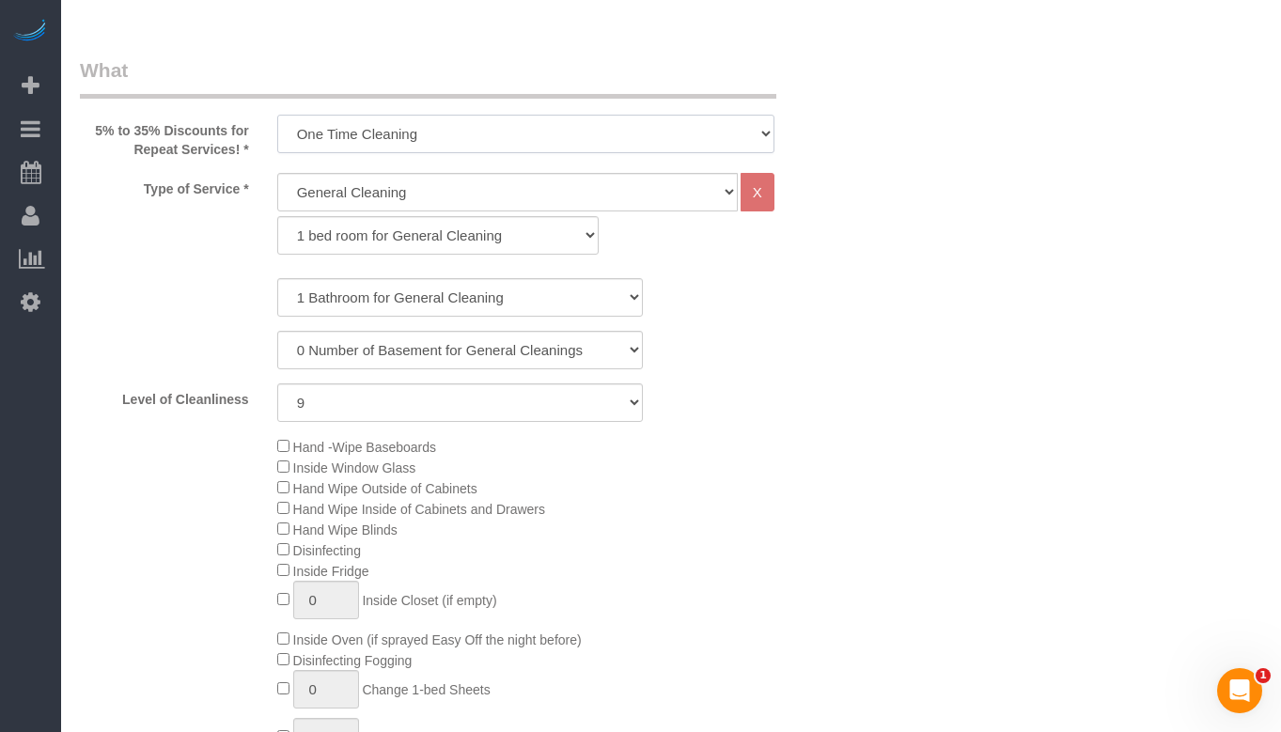
select select "object:1016"
click at [277, 115] on select "One Time Cleaning Weekly Cleaning (35% Discount) - 35.00% (0% for the First Boo…" at bounding box center [525, 134] width 497 height 39
click at [432, 231] on select "1 bed room for General Cleaning 2 bed room for General Cleaning 3 bed room for …" at bounding box center [438, 235] width 322 height 39
select select "287"
click at [277, 216] on select "1 bed room for General Cleaning 2 bed room for General Cleaning 3 bed room for …" at bounding box center [438, 235] width 322 height 39
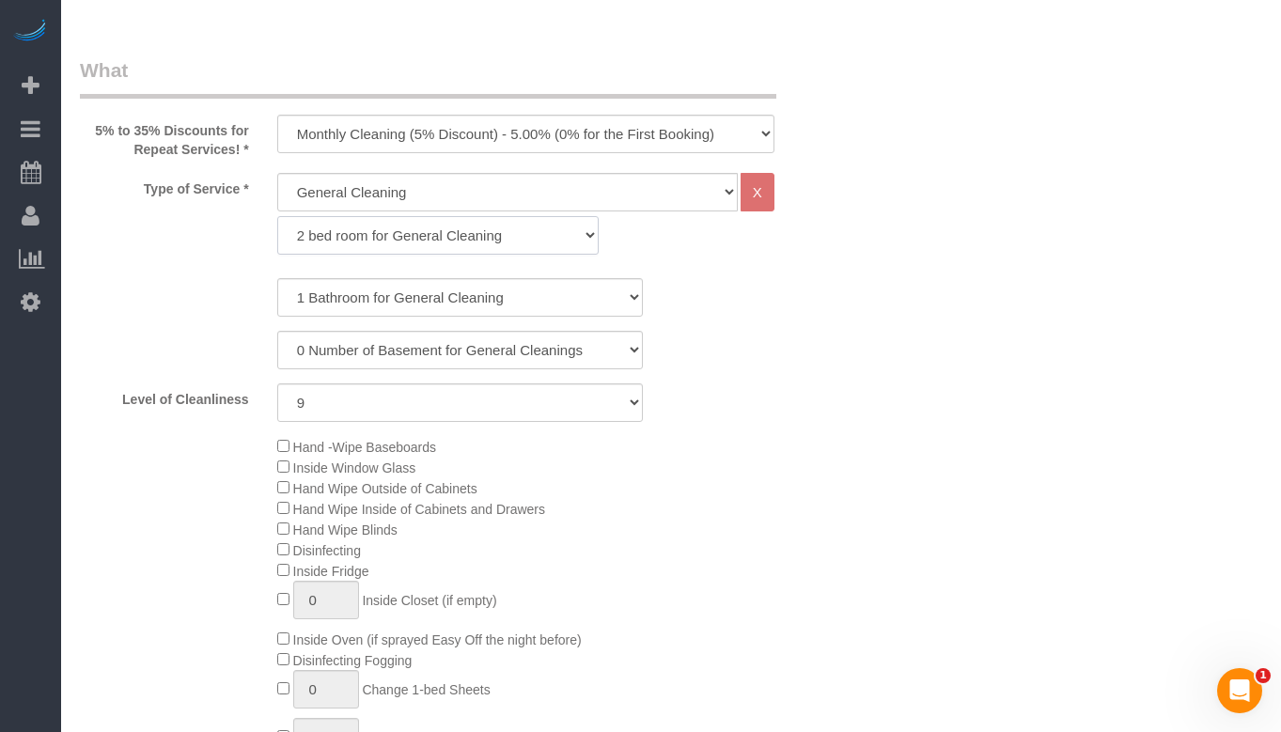
select select "9"
click at [413, 289] on select "1 Bathroom for General Cleaning 2 Bathroom for General Cleanings 3 Bathroom for…" at bounding box center [460, 297] width 366 height 39
select select "2"
click at [277, 278] on select "1 Bathroom for General Cleaning 2 Bathroom for General Cleanings 3 Bathroom for…" at bounding box center [460, 297] width 366 height 39
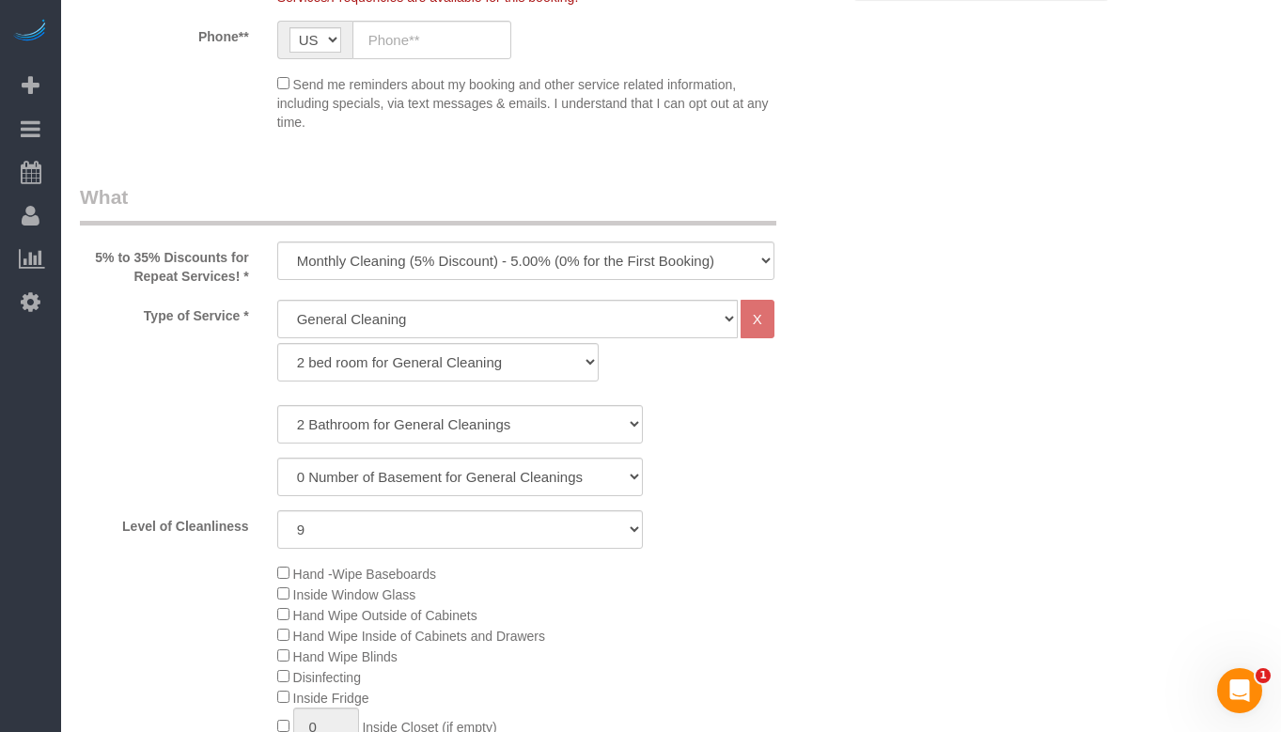
scroll to position [564, 0]
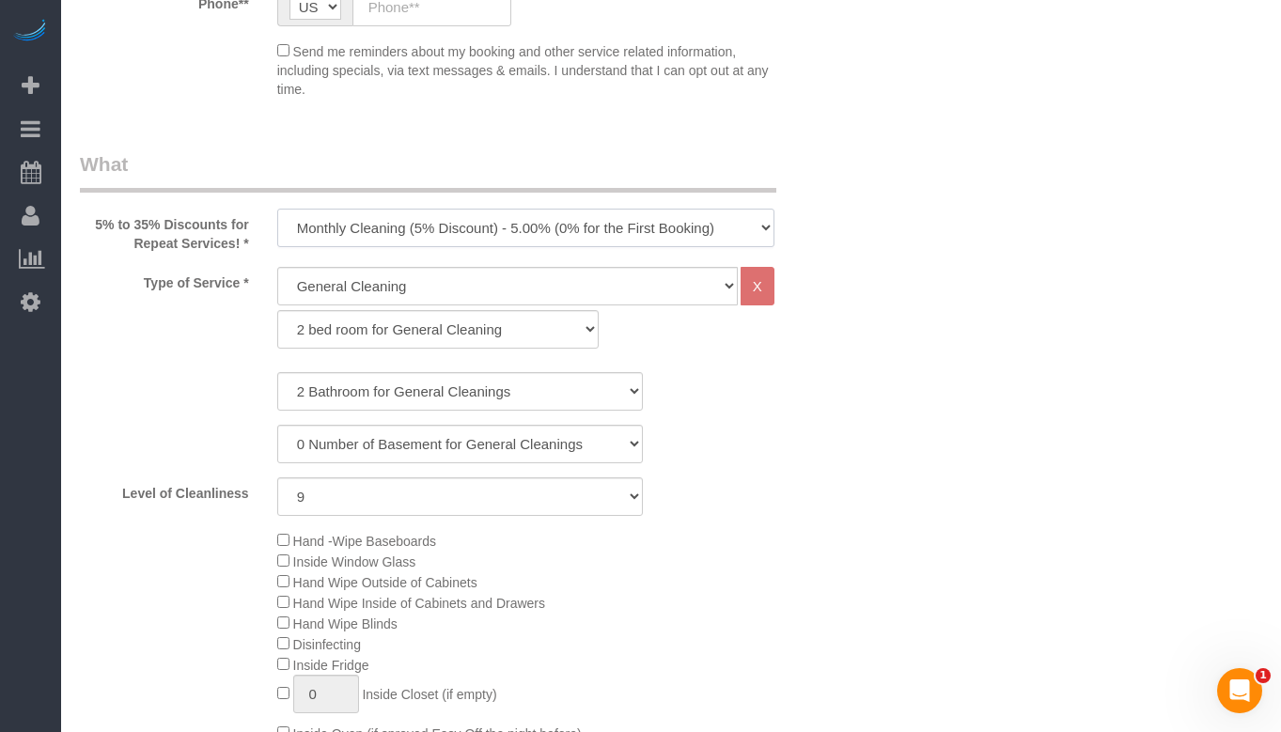
click at [467, 224] on select "One Time Cleaning Weekly Cleaning (35% Discount) - 35.00% (0% for the First Boo…" at bounding box center [525, 228] width 497 height 39
select select "object:1013"
click at [277, 209] on select "One Time Cleaning Weekly Cleaning (35% Discount) - 35.00% (0% for the First Boo…" at bounding box center [525, 228] width 497 height 39
click at [420, 504] on select "1 (Very Clean) 2 3 4 5 (Average Condition) 6 7 8 9 10 (Extremely Dirty)" at bounding box center [460, 497] width 366 height 39
select select "4"
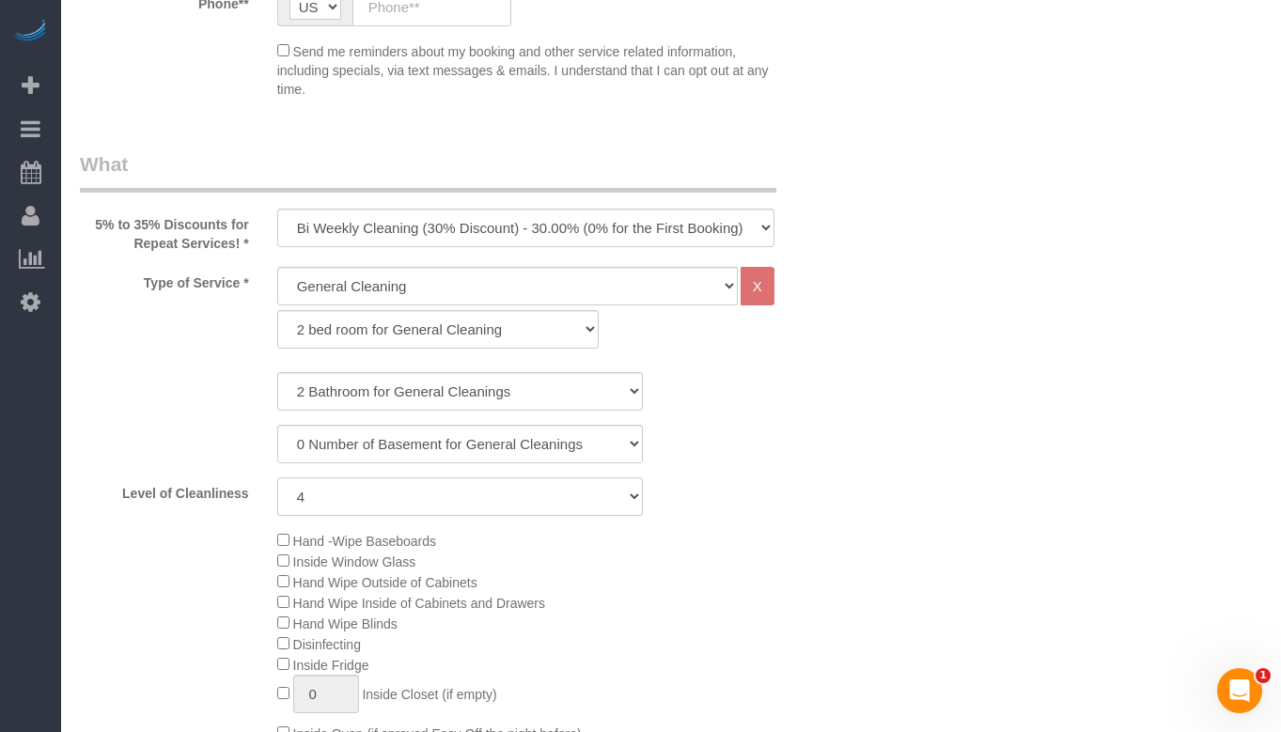
click at [277, 478] on select "1 (Very Clean) 2 3 4 5 (Average Condition) 6 7 8 9 10 (Extremely Dirty)" at bounding box center [460, 497] width 366 height 39
click at [715, 478] on div "Level of Cleanliness 1 (Very Clean) 2 3 4 5 (Average Condition) 6 7 8 9 10 (Ext…" at bounding box center [460, 497] width 789 height 39
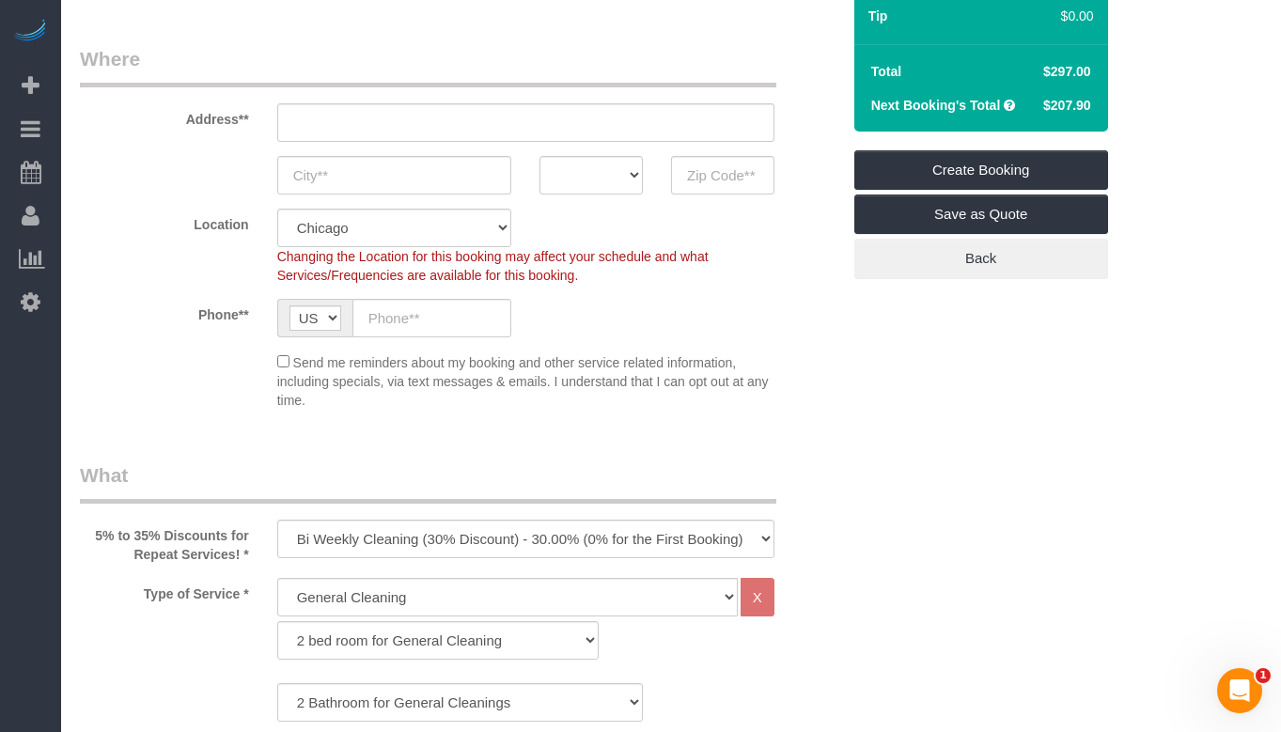
scroll to position [282, 0]
